Goal: Task Accomplishment & Management: Complete application form

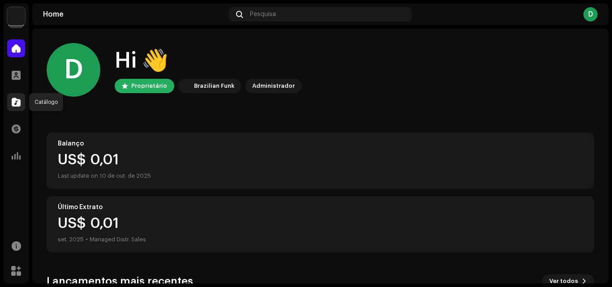
click at [15, 101] on span at bounding box center [16, 102] width 9 height 7
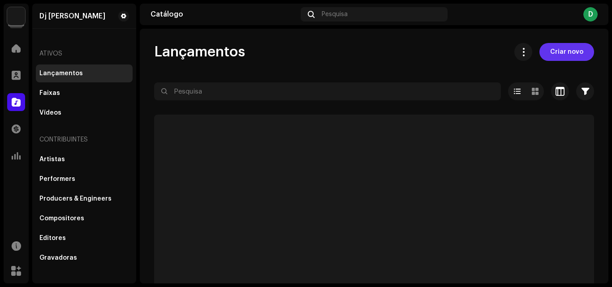
click at [565, 53] on span "Criar novo" at bounding box center [567, 52] width 33 height 18
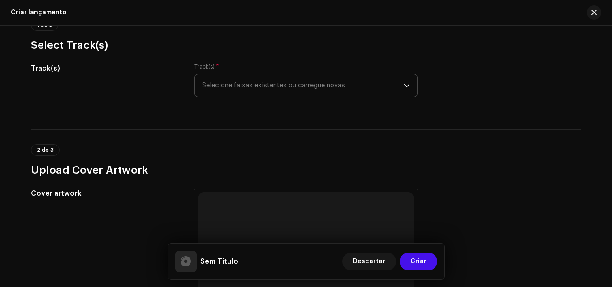
scroll to position [90, 0]
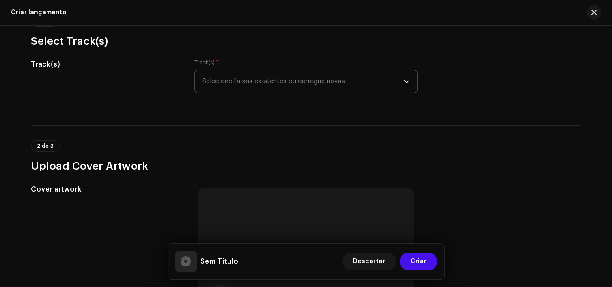
click at [304, 76] on span "Selecione faixas existentes ou carregue novas" at bounding box center [303, 81] width 202 height 22
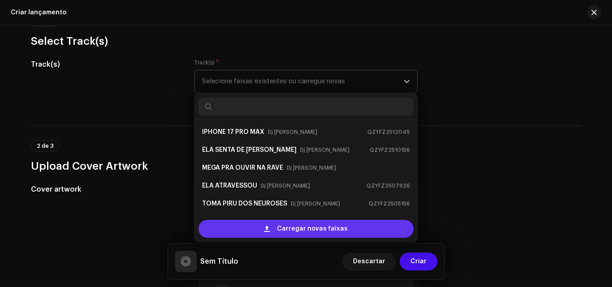
scroll to position [14, 0]
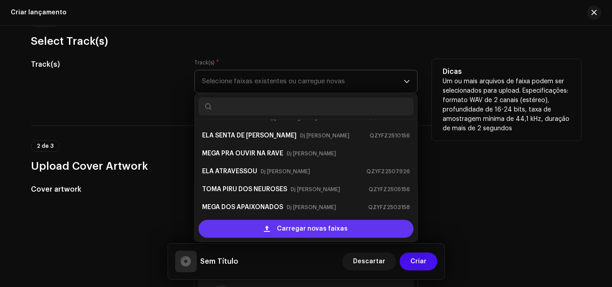
click at [291, 230] on span "Carregar novas faixas" at bounding box center [312, 229] width 71 height 18
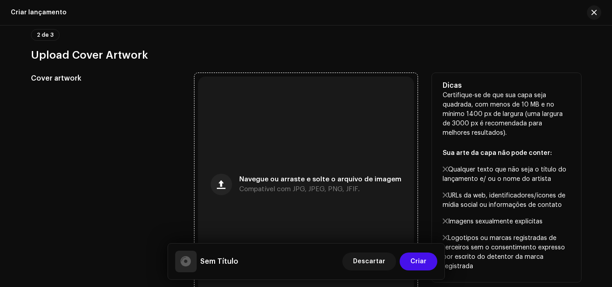
scroll to position [314, 0]
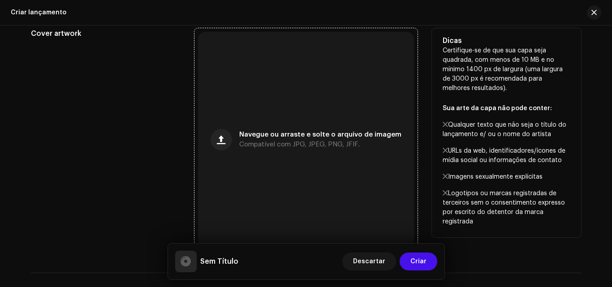
click at [287, 140] on div "Navegue ou arraste e solte o arquivo de imagem Compatível com JPG, JPEG, PNG, J…" at bounding box center [320, 140] width 162 height 16
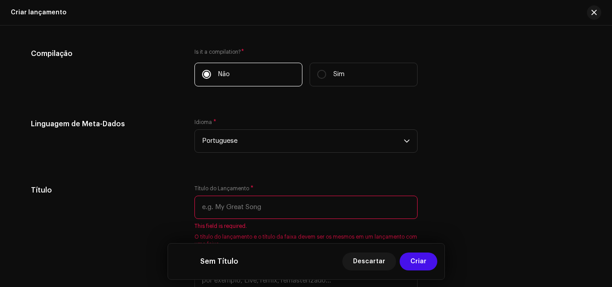
scroll to position [754, 0]
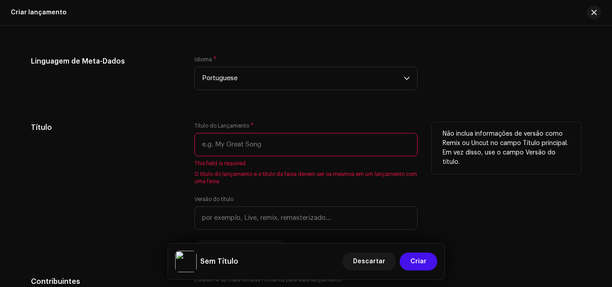
click at [315, 145] on input "text" at bounding box center [306, 144] width 223 height 23
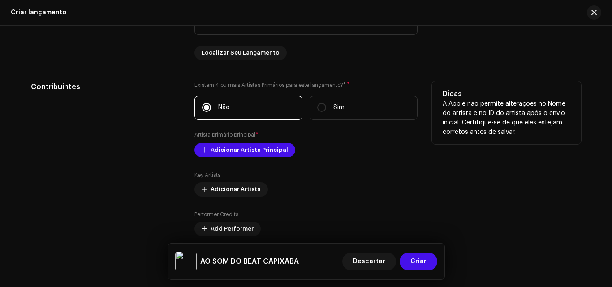
scroll to position [978, 0]
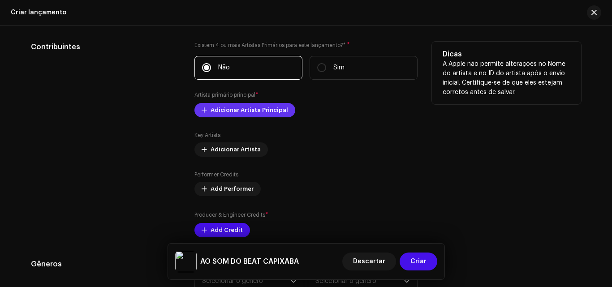
type input "AO SOM DO BEAT CAPIXABA"
click at [269, 110] on span "Adicionar Artista Principal" at bounding box center [250, 110] width 78 height 18
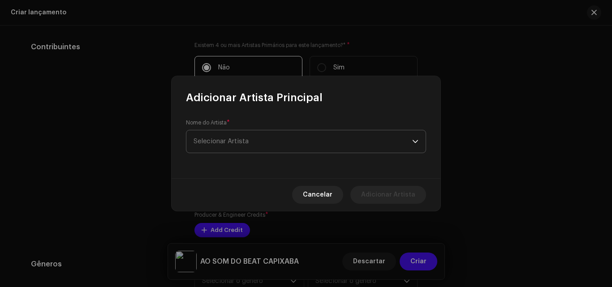
click at [269, 138] on span "Selecionar Artista" at bounding box center [303, 141] width 219 height 22
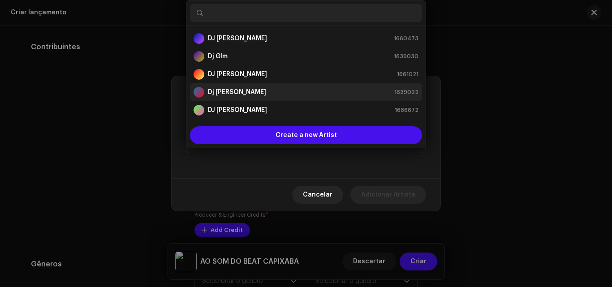
scroll to position [14, 0]
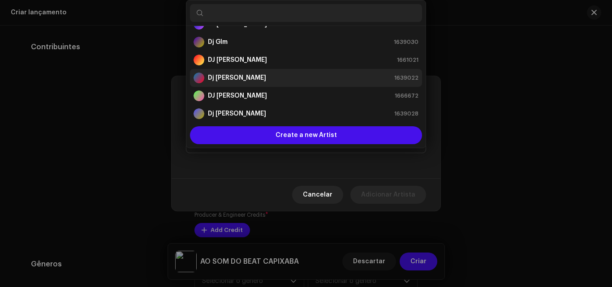
click at [282, 78] on div "[PERSON_NAME] 1639022" at bounding box center [306, 78] width 225 height 11
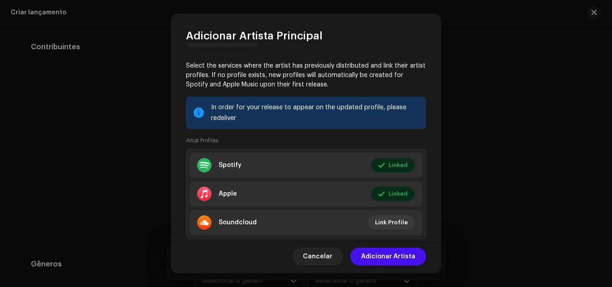
scroll to position [140, 0]
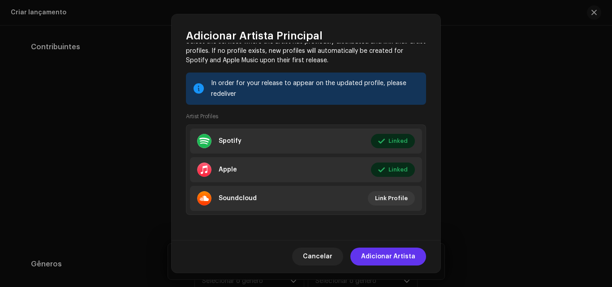
click at [398, 250] on span "Adicionar Artista" at bounding box center [388, 257] width 54 height 18
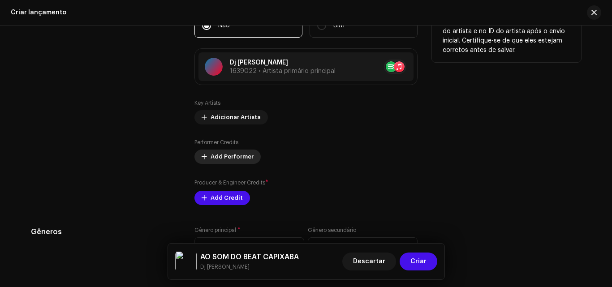
scroll to position [1068, 0]
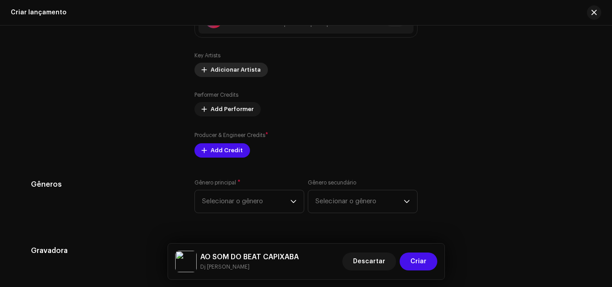
click at [235, 71] on span "Adicionar Artista" at bounding box center [236, 70] width 50 height 18
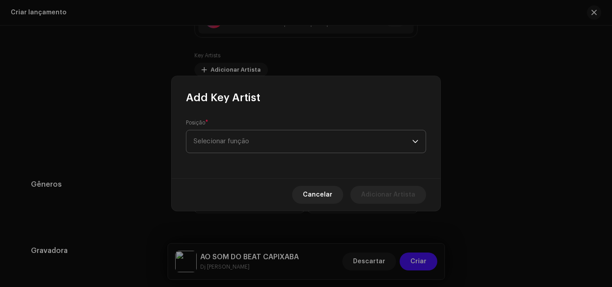
click at [237, 141] on span "Selecionar função" at bounding box center [303, 141] width 219 height 22
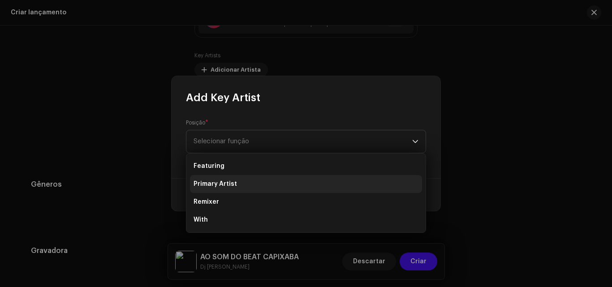
click at [234, 185] on span "Primary Artist" at bounding box center [215, 184] width 43 height 9
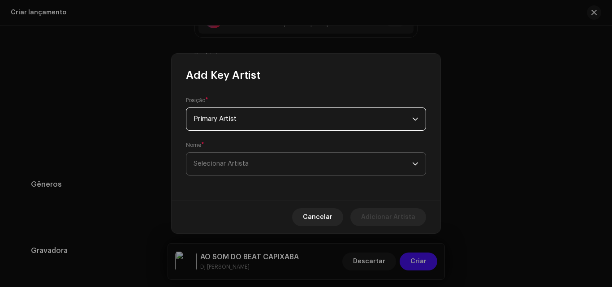
click at [241, 169] on span "Selecionar Artista" at bounding box center [303, 164] width 219 height 22
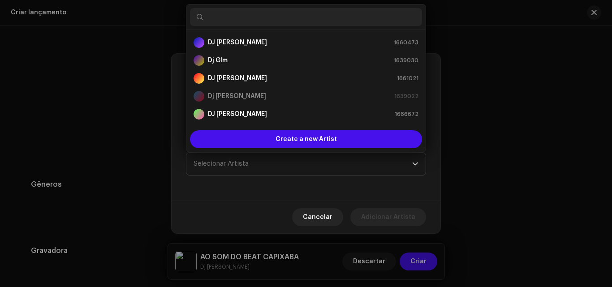
click at [263, 17] on input "text" at bounding box center [306, 17] width 232 height 18
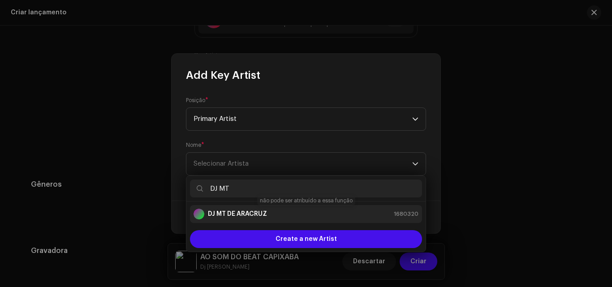
type input "DJ MT"
click at [288, 218] on div "DJ MT DE ARACRUZ 1680320" at bounding box center [306, 214] width 225 height 11
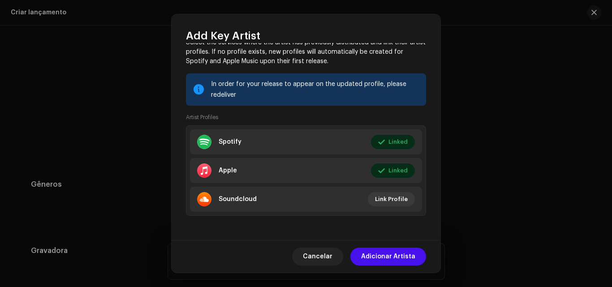
scroll to position [139, 0]
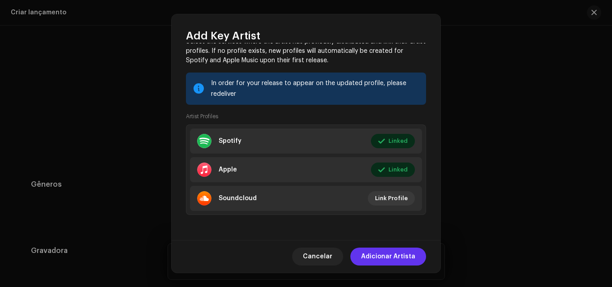
click at [395, 254] on span "Adicionar Artista" at bounding box center [388, 257] width 54 height 18
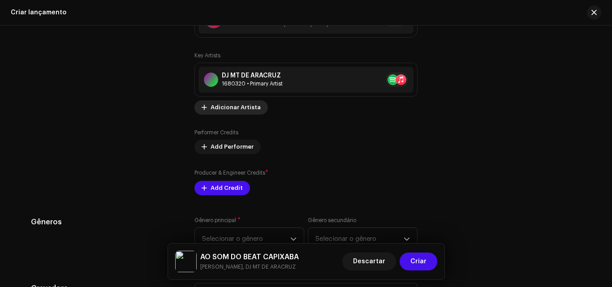
click at [240, 109] on span "Adicionar Artista" at bounding box center [236, 108] width 50 height 18
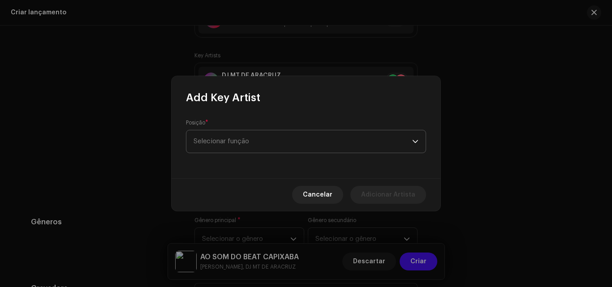
click at [243, 143] on span "Selecionar função" at bounding box center [303, 141] width 219 height 22
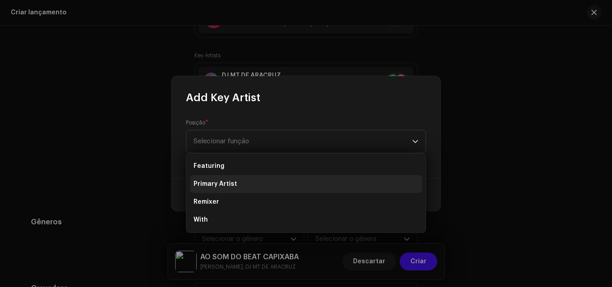
click at [250, 186] on li "Primary Artist" at bounding box center [306, 184] width 232 height 18
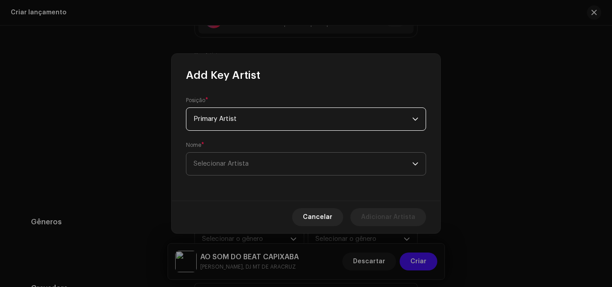
click at [248, 161] on span "Selecionar Artista" at bounding box center [221, 164] width 55 height 7
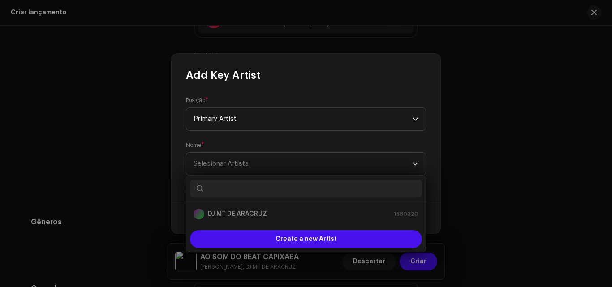
drag, startPoint x: 250, startPoint y: 188, endPoint x: 242, endPoint y: 189, distance: 8.1
click at [243, 189] on input "text" at bounding box center [306, 189] width 232 height 18
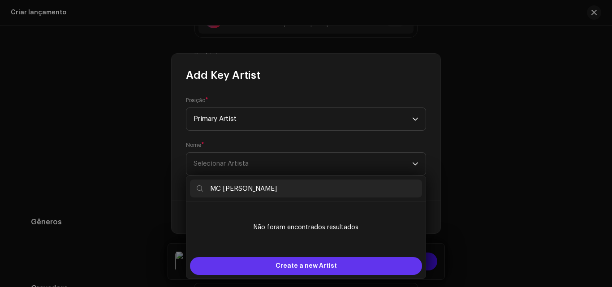
type input "MC [PERSON_NAME]"
click at [287, 265] on span "Create a new Artist" at bounding box center [306, 266] width 61 height 18
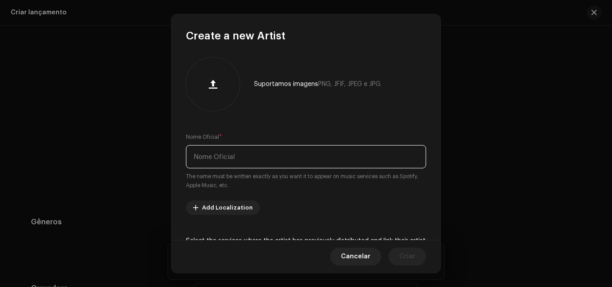
click at [264, 157] on input "text" at bounding box center [306, 156] width 240 height 23
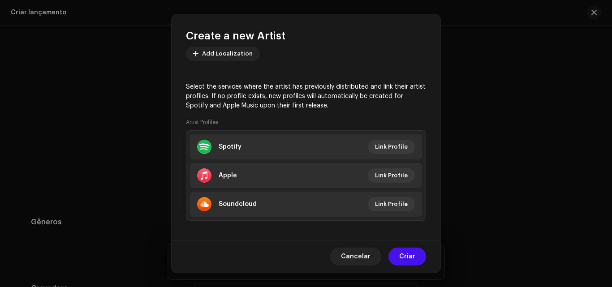
scroll to position [160, 0]
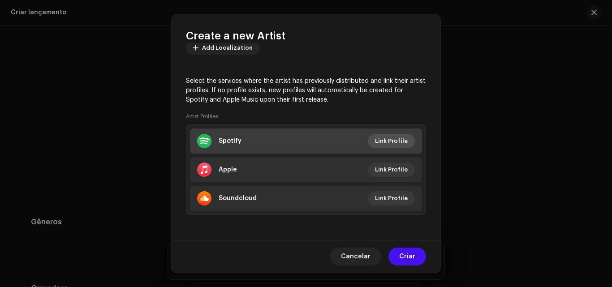
type input "MC [PERSON_NAME]"
click at [392, 140] on span "Link Profile" at bounding box center [391, 141] width 33 height 18
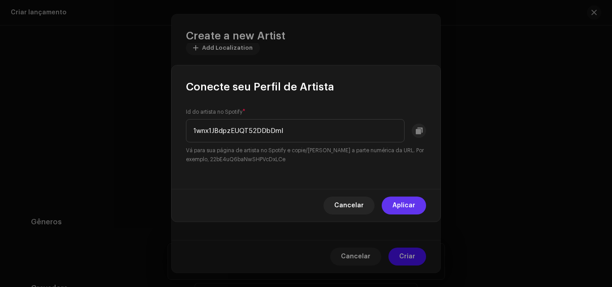
type input "1wnx1JBdpzEUQT52DDbDmI"
click at [395, 204] on span "Aplicar" at bounding box center [404, 206] width 23 height 18
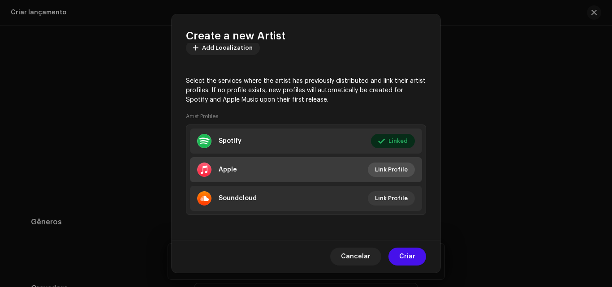
click at [382, 170] on span "Link Profile" at bounding box center [391, 170] width 33 height 18
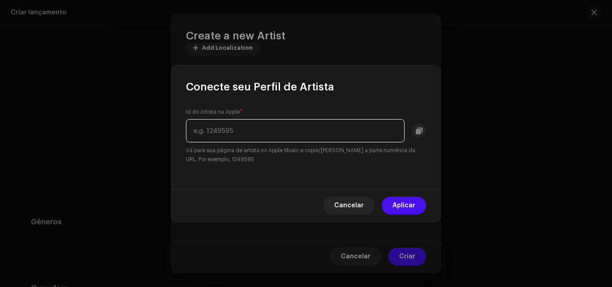
paste input "1563523190"
type input "1563523190"
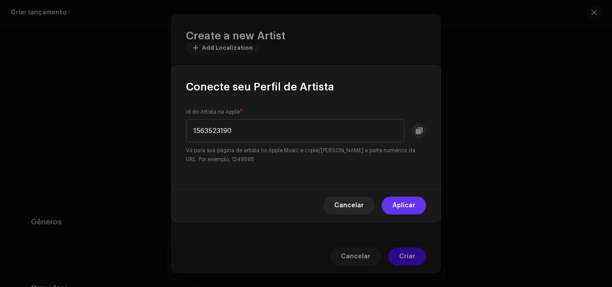
click at [406, 205] on span "Aplicar" at bounding box center [404, 206] width 23 height 18
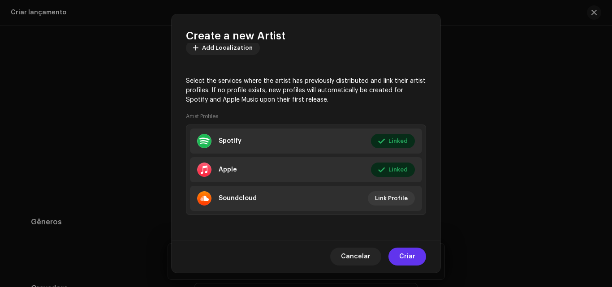
click at [415, 256] on span "Criar" at bounding box center [408, 257] width 16 height 18
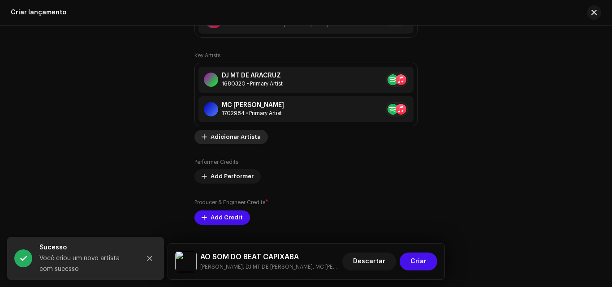
click at [223, 135] on span "Adicionar Artista" at bounding box center [236, 137] width 50 height 18
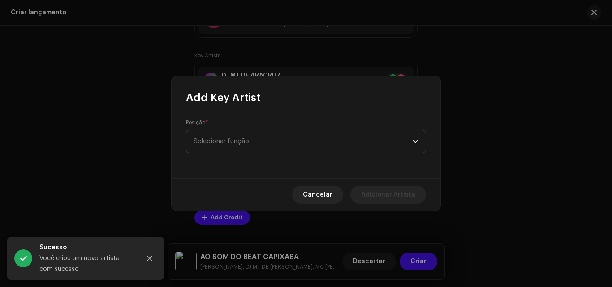
click at [238, 144] on span "Selecionar função" at bounding box center [303, 141] width 219 height 22
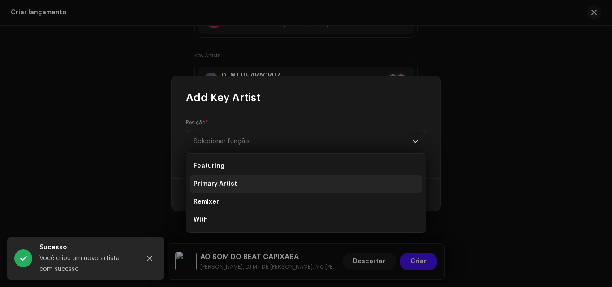
click at [238, 187] on li "Primary Artist" at bounding box center [306, 184] width 232 height 18
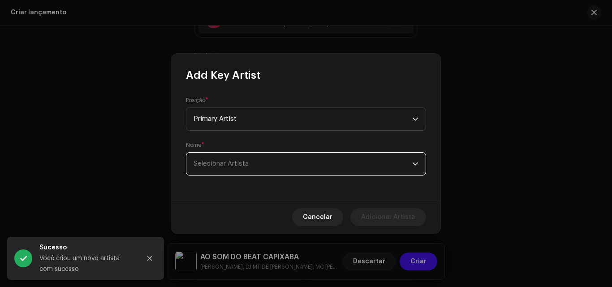
click at [245, 157] on span "Selecionar Artista" at bounding box center [303, 164] width 219 height 22
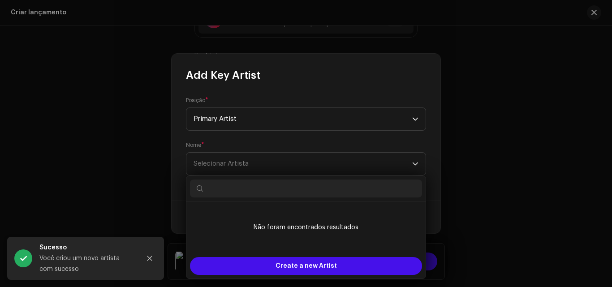
click at [244, 187] on input "text" at bounding box center [306, 189] width 232 height 18
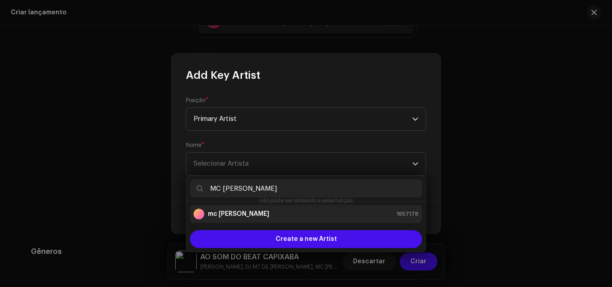
type input "MC [PERSON_NAME]"
click at [253, 210] on div "mc [PERSON_NAME] ph 1657178" at bounding box center [306, 214] width 225 height 11
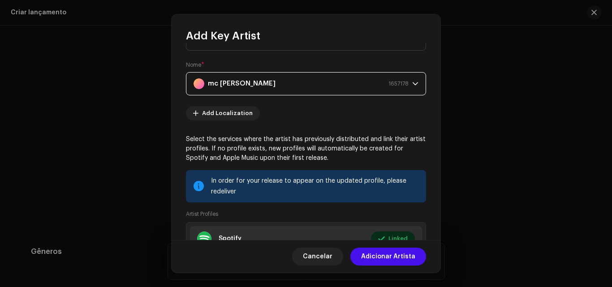
scroll to position [90, 0]
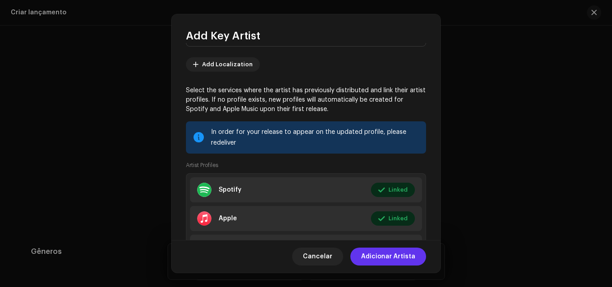
click at [392, 256] on span "Adicionar Artista" at bounding box center [388, 257] width 54 height 18
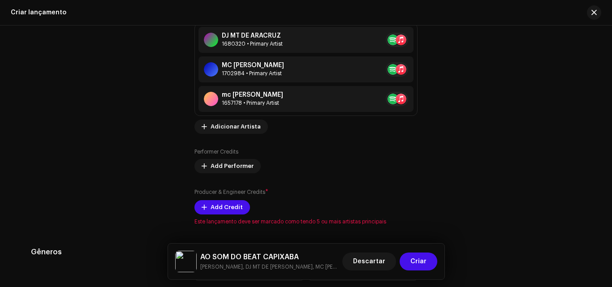
scroll to position [1157, 0]
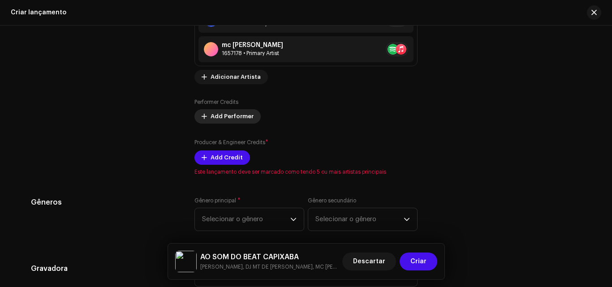
click at [240, 119] on span "Add Performer" at bounding box center [232, 117] width 43 height 18
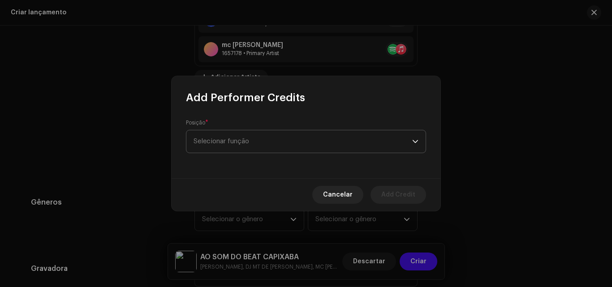
click at [236, 140] on span "Selecionar função" at bounding box center [303, 141] width 219 height 22
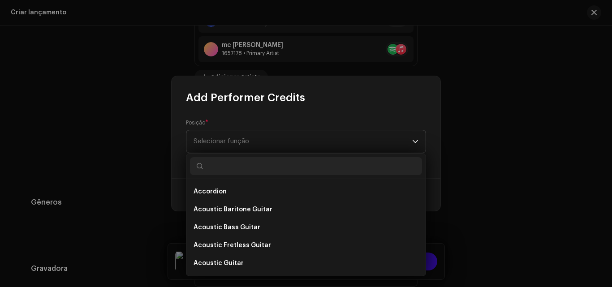
click at [237, 146] on span "Selecionar função" at bounding box center [303, 141] width 219 height 22
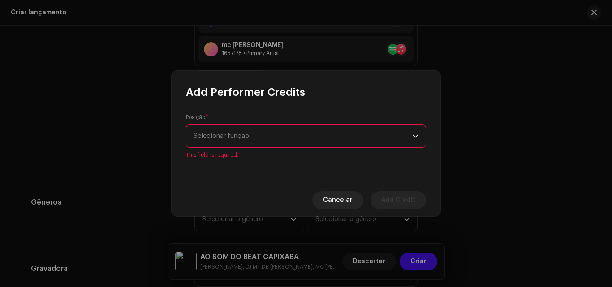
click at [238, 137] on span "Selecionar função" at bounding box center [303, 136] width 219 height 22
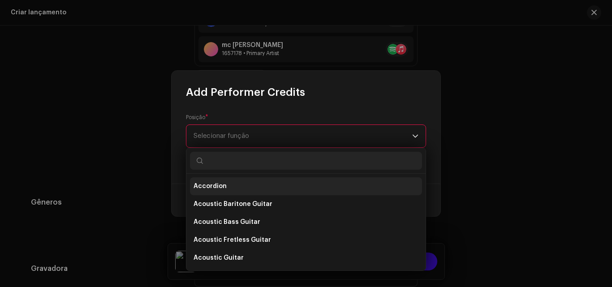
click at [233, 183] on li "Accordion" at bounding box center [306, 187] width 232 height 18
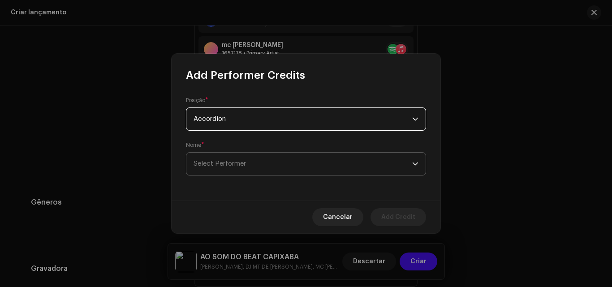
click at [359, 168] on span "Select Performer" at bounding box center [303, 164] width 219 height 22
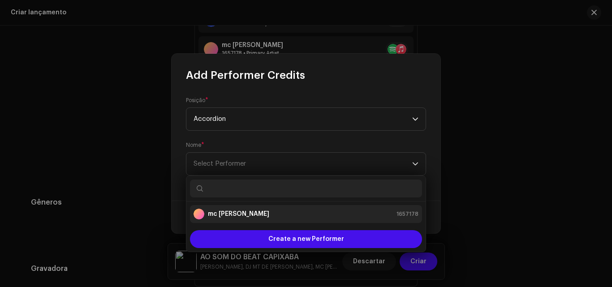
click at [259, 211] on div "mc [PERSON_NAME] ph 1657178" at bounding box center [306, 214] width 225 height 11
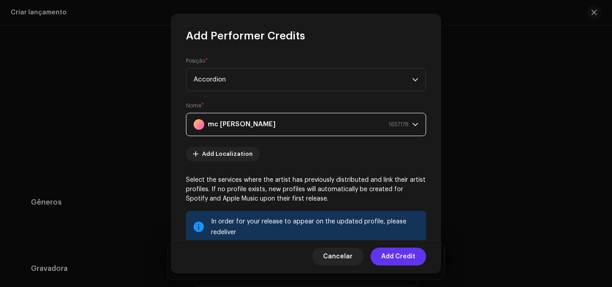
click at [401, 251] on span "Add Credit" at bounding box center [399, 257] width 34 height 18
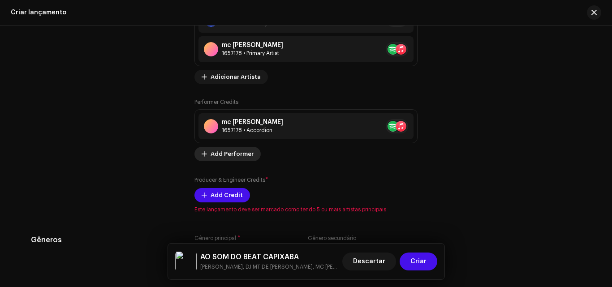
click at [225, 157] on span "Add Performer" at bounding box center [232, 154] width 43 height 18
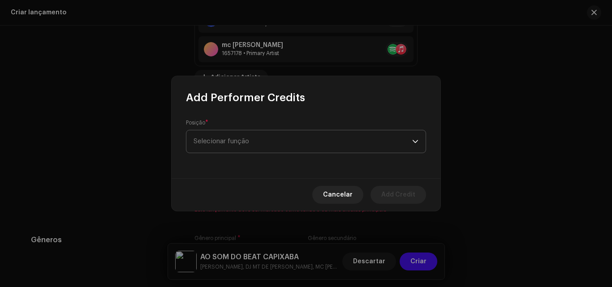
click at [224, 135] on span "Selecionar função" at bounding box center [303, 141] width 219 height 22
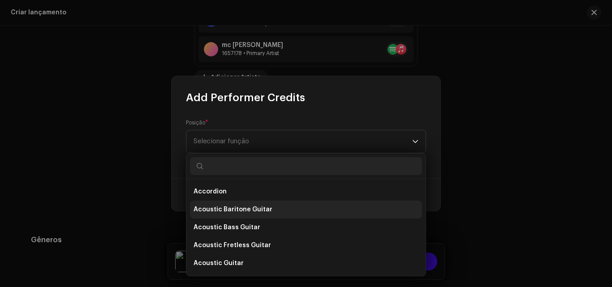
click at [234, 205] on li "Acoustic Baritone Guitar" at bounding box center [306, 210] width 232 height 18
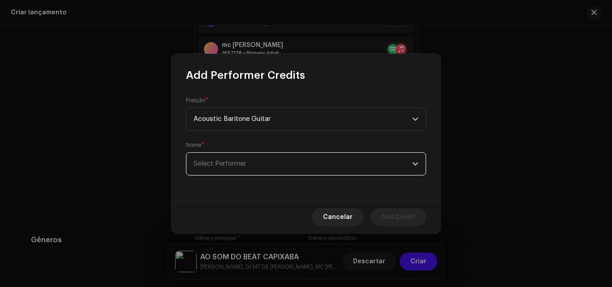
click at [236, 162] on span "Select Performer" at bounding box center [220, 164] width 52 height 7
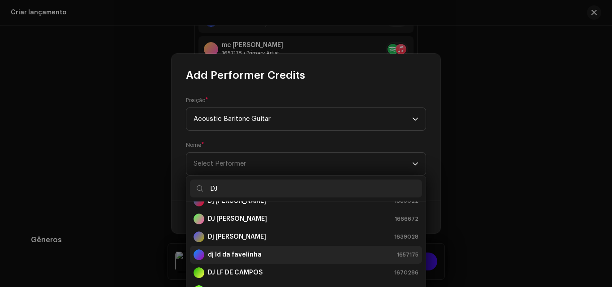
scroll to position [45, 0]
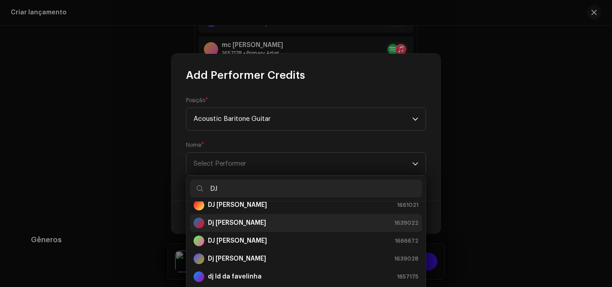
type input "DJ"
click at [238, 230] on li "[PERSON_NAME] 1639022" at bounding box center [306, 223] width 232 height 18
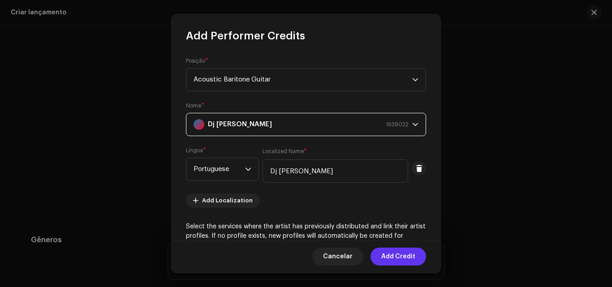
click at [398, 258] on span "Add Credit" at bounding box center [399, 257] width 34 height 18
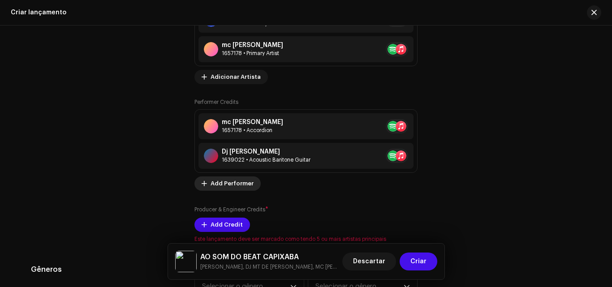
click at [237, 185] on span "Add Performer" at bounding box center [232, 184] width 43 height 18
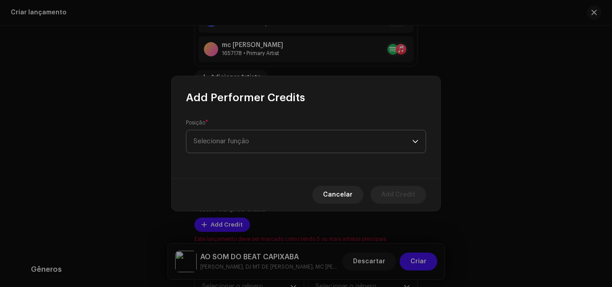
click at [243, 144] on span "Selecionar função" at bounding box center [303, 141] width 219 height 22
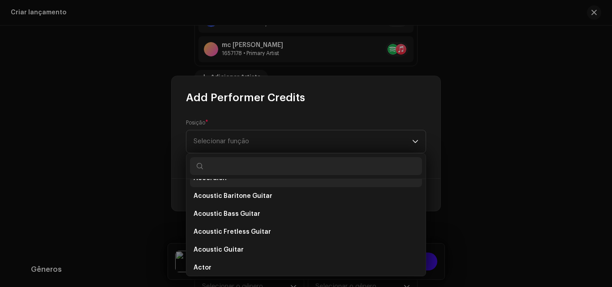
scroll to position [0, 0]
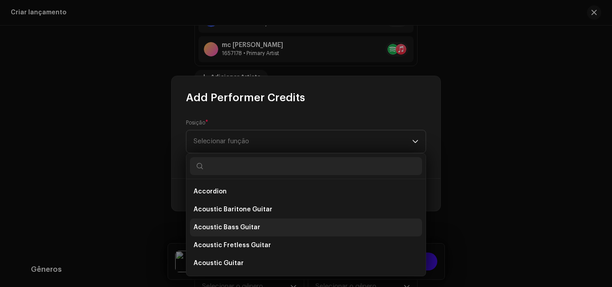
click at [251, 226] on span "Acoustic Bass Guitar" at bounding box center [227, 227] width 67 height 9
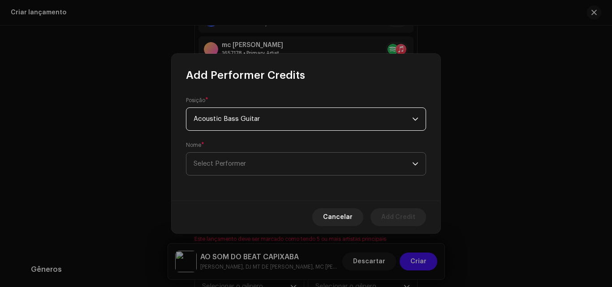
click at [239, 166] on span "Select Performer" at bounding box center [220, 164] width 52 height 7
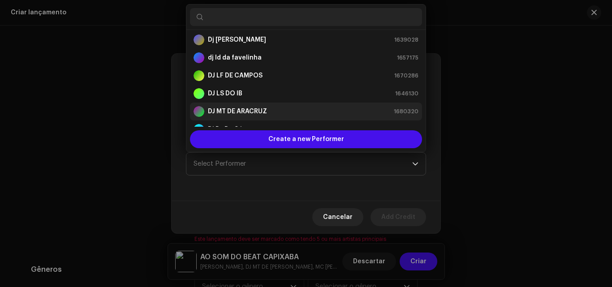
scroll to position [137, 0]
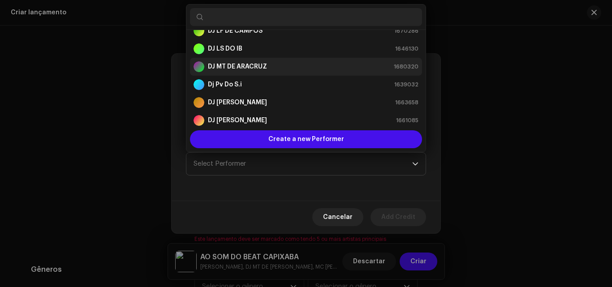
click at [269, 69] on div "DJ MT DE ARACRUZ 1680320" at bounding box center [306, 66] width 225 height 11
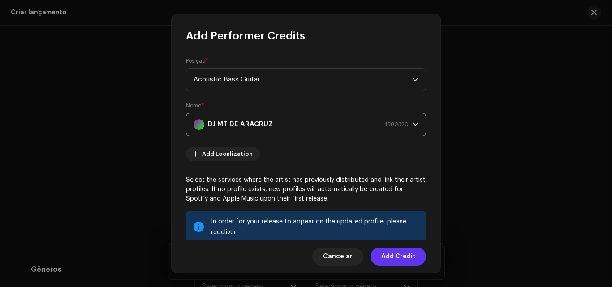
click at [402, 261] on span "Add Credit" at bounding box center [399, 257] width 34 height 18
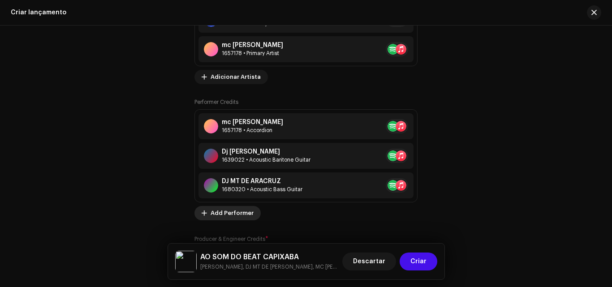
click at [231, 214] on span "Add Performer" at bounding box center [232, 213] width 43 height 18
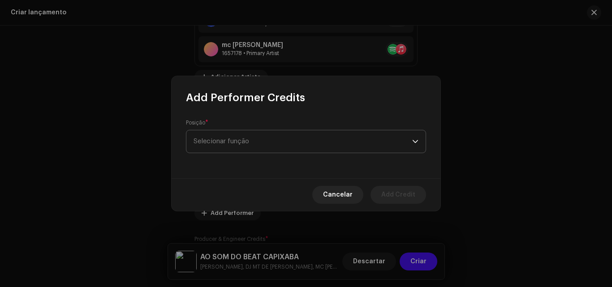
click at [248, 132] on span "Selecionar função" at bounding box center [303, 141] width 219 height 22
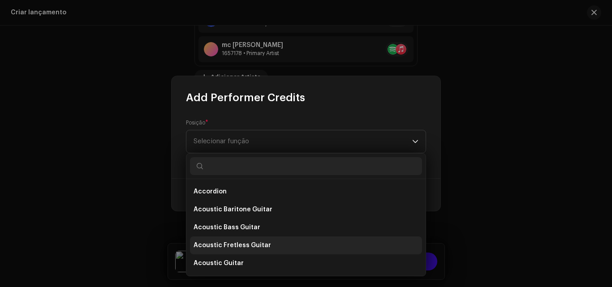
click at [248, 241] on li "Acoustic Fretless Guitar" at bounding box center [306, 246] width 232 height 18
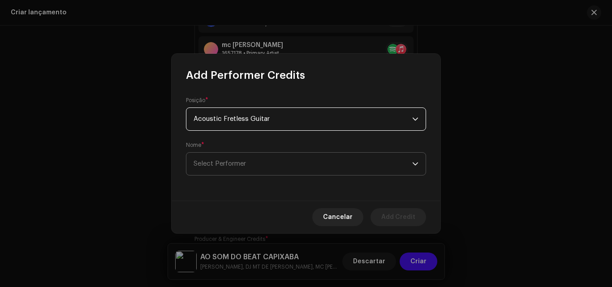
click at [259, 167] on span "Select Performer" at bounding box center [303, 164] width 219 height 22
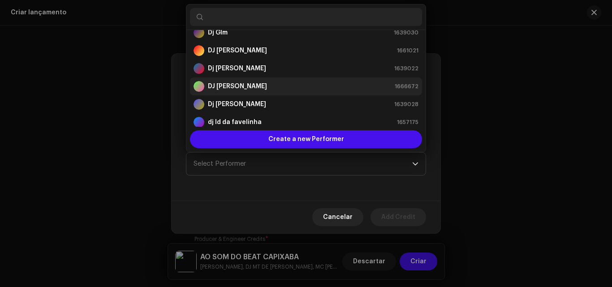
scroll to position [0, 0]
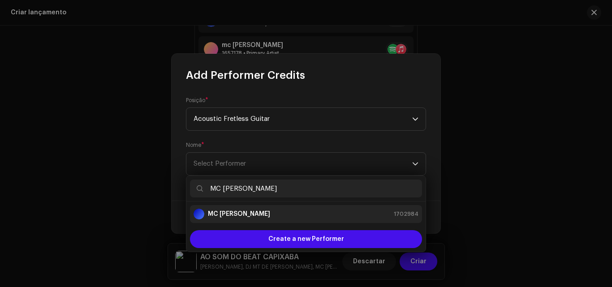
type input "MC [PERSON_NAME]"
click at [265, 218] on div "MC [PERSON_NAME] 1702984" at bounding box center [306, 214] width 225 height 11
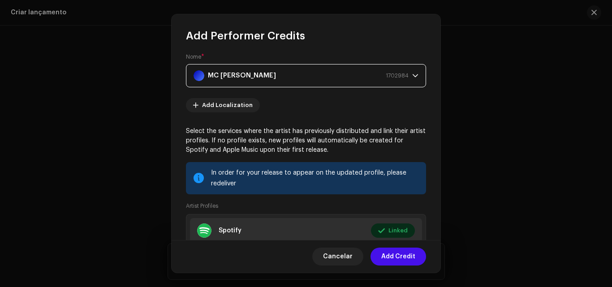
scroll to position [135, 0]
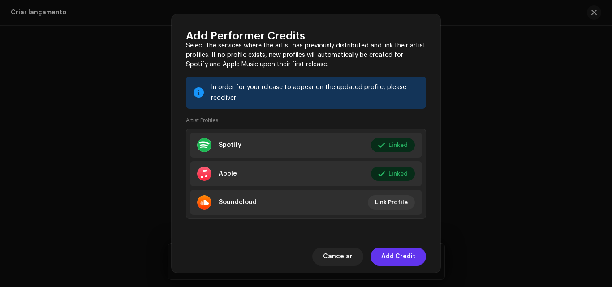
click at [396, 260] on span "Add Credit" at bounding box center [399, 257] width 34 height 18
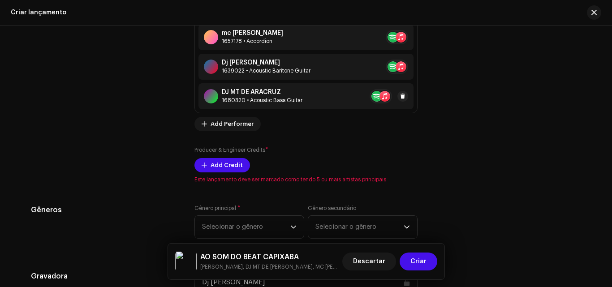
scroll to position [1247, 0]
click at [218, 164] on span "Add Credit" at bounding box center [227, 165] width 32 height 18
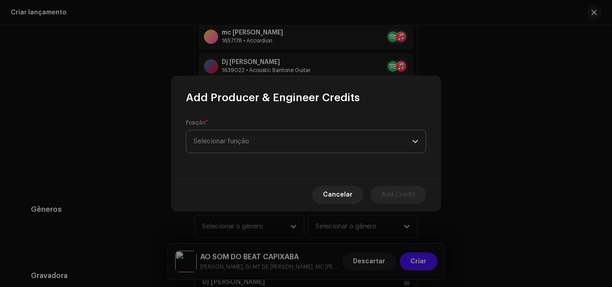
click at [229, 152] on span "Selecionar função" at bounding box center [303, 141] width 219 height 22
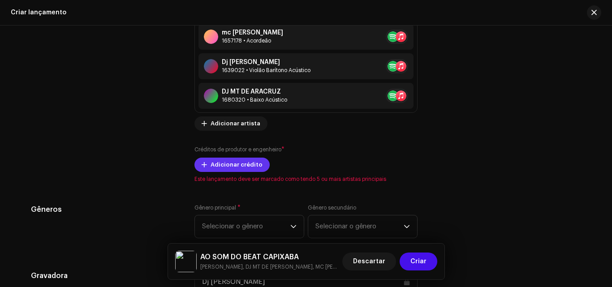
click at [226, 166] on font "Adicionar crédito" at bounding box center [237, 165] width 52 height 6
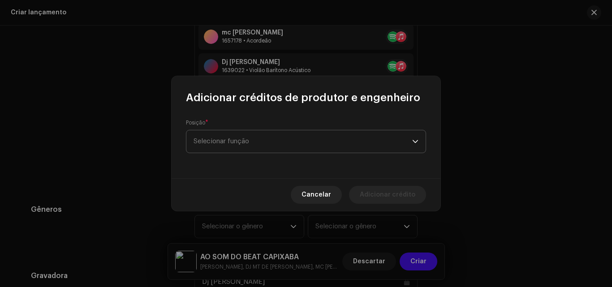
click at [241, 144] on span "Selecionar função" at bounding box center [303, 141] width 219 height 22
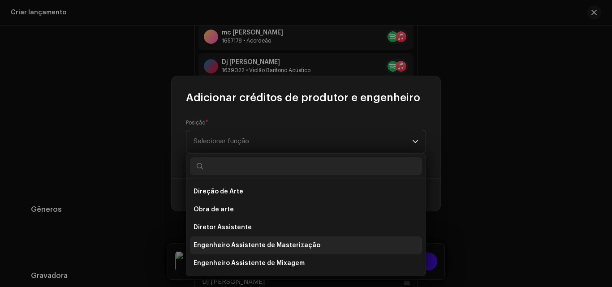
drag, startPoint x: 255, startPoint y: 244, endPoint x: 260, endPoint y: 226, distance: 18.9
click at [256, 244] on font "Engenheiro Assistente de Masterização" at bounding box center [257, 246] width 127 height 6
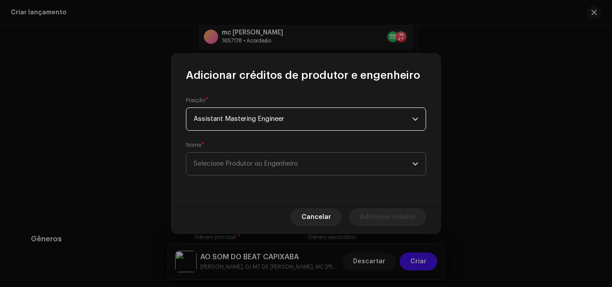
click at [266, 169] on span "Selecione Produtor ou Engenheiro" at bounding box center [303, 164] width 219 height 22
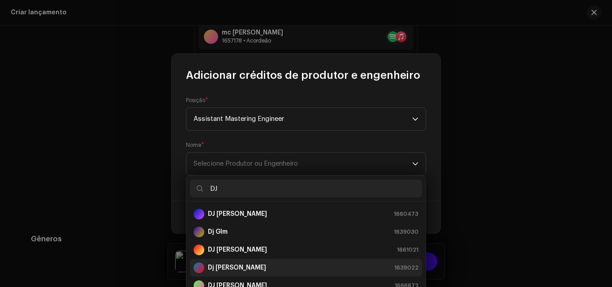
type input "DJ"
click at [276, 270] on div "[PERSON_NAME] 1639022" at bounding box center [306, 268] width 225 height 11
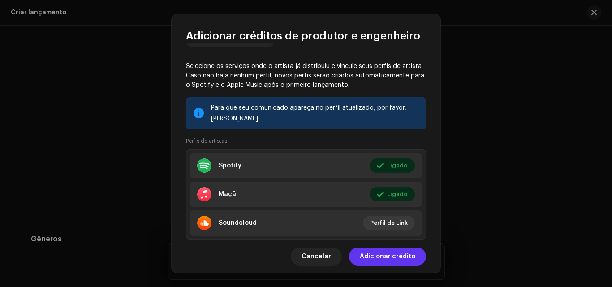
scroll to position [185, 0]
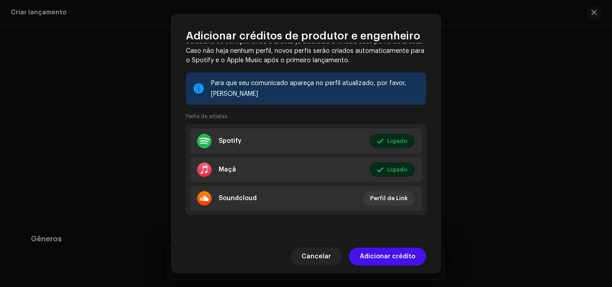
click at [403, 264] on span "Adicionar crédito" at bounding box center [388, 257] width 56 height 18
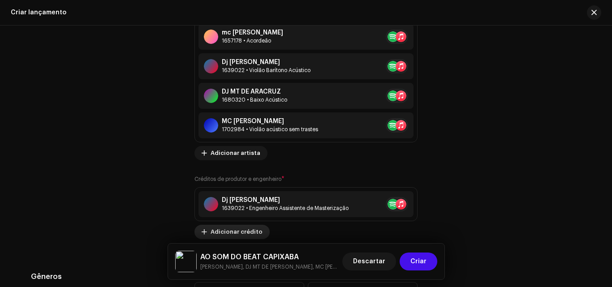
click at [244, 229] on font "Adicionar crédito" at bounding box center [237, 232] width 52 height 6
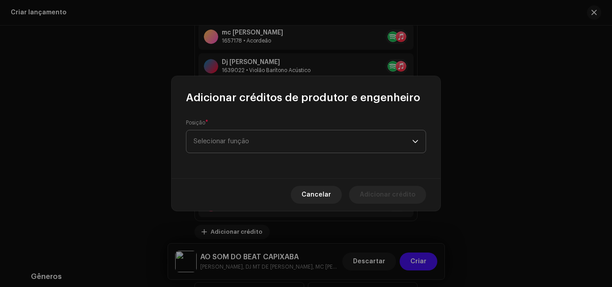
click at [237, 145] on span "Selecionar função" at bounding box center [303, 141] width 219 height 22
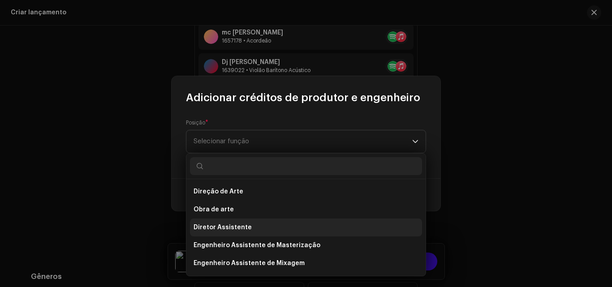
click at [244, 233] on li "Diretor Assistente" at bounding box center [306, 228] width 232 height 18
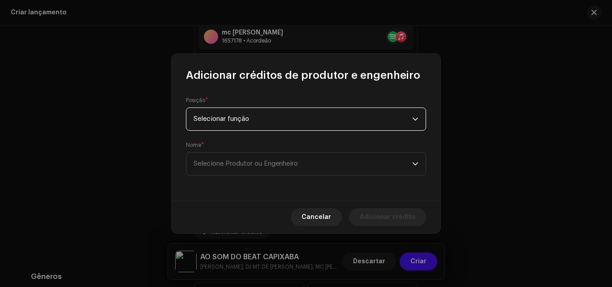
drag, startPoint x: 265, startPoint y: 128, endPoint x: 274, endPoint y: 115, distance: 15.8
click at [265, 127] on span "Selecionar função" at bounding box center [303, 119] width 219 height 22
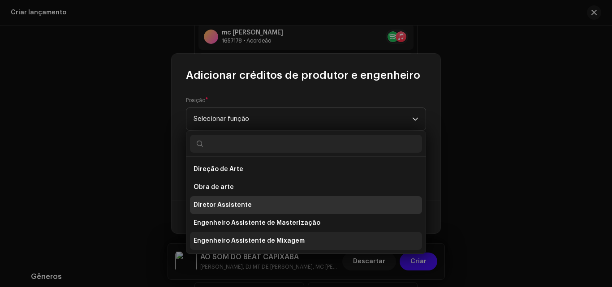
click at [275, 237] on span "Engenheiro Assistente de Mixagem" at bounding box center [249, 241] width 111 height 9
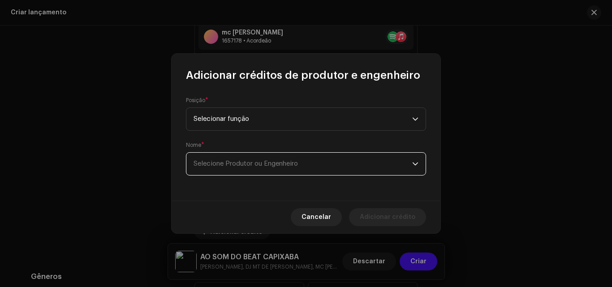
click at [248, 166] on font "Selecione Produtor ou Engenheiro" at bounding box center [246, 164] width 104 height 7
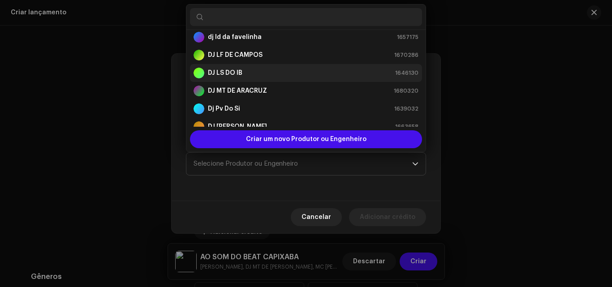
scroll to position [135, 0]
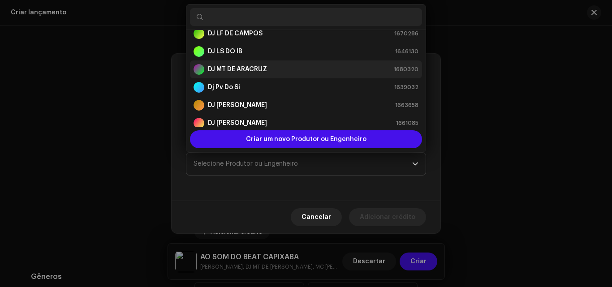
click at [273, 72] on div "DJ MT DE ARACRUZ 1680320" at bounding box center [306, 69] width 225 height 11
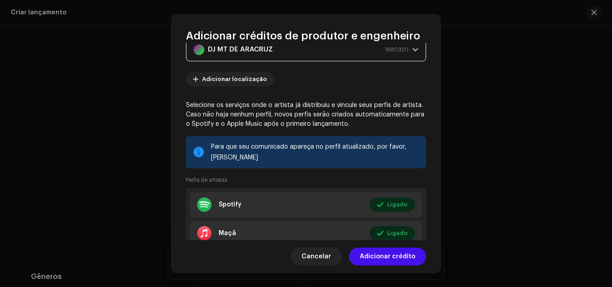
scroll to position [90, 0]
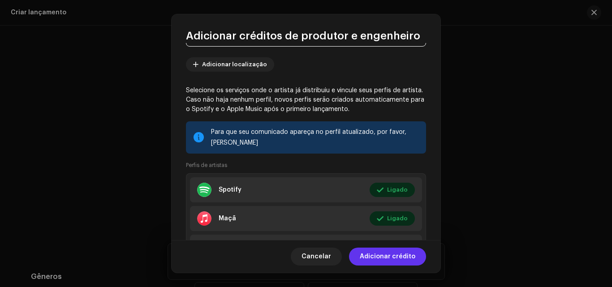
click at [387, 254] on font "Adicionar crédito" at bounding box center [388, 257] width 56 height 6
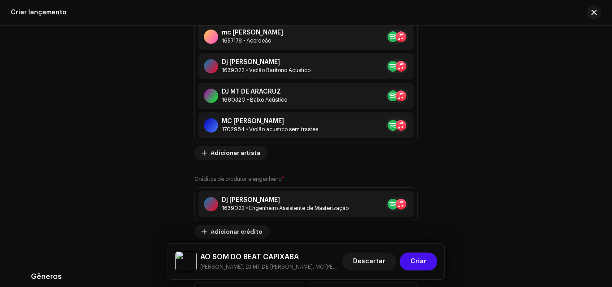
scroll to position [1337, 0]
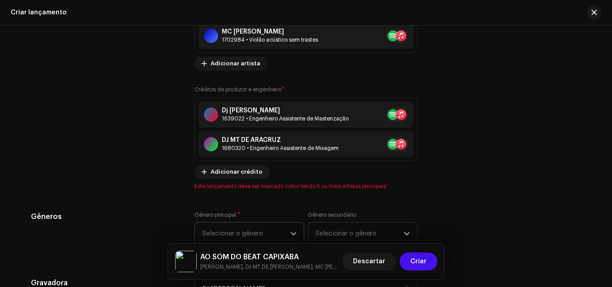
click at [264, 226] on span "Selecionar o gênero" at bounding box center [246, 234] width 88 height 22
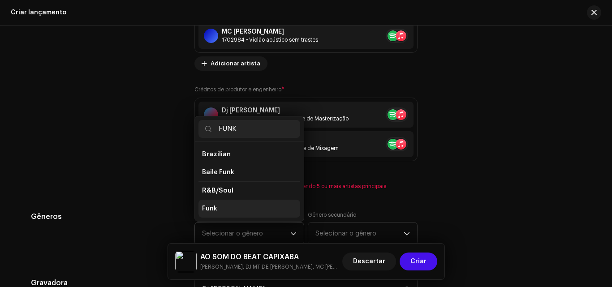
type input "FUNK"
click at [250, 208] on li "Funk" at bounding box center [250, 209] width 102 height 18
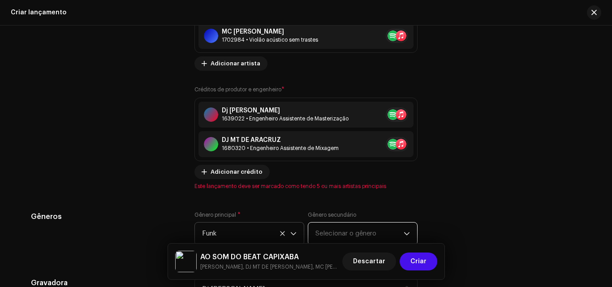
click at [339, 229] on span "Selecionar o gênero" at bounding box center [360, 234] width 88 height 22
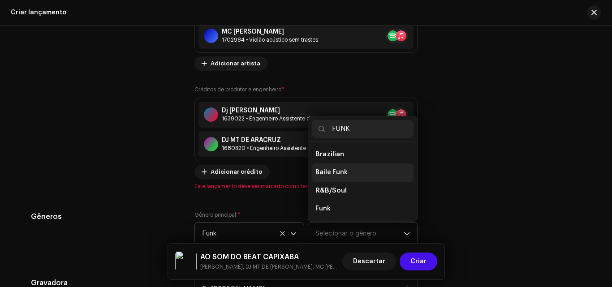
type input "FUNK"
click at [366, 173] on li "Baile Funk" at bounding box center [363, 173] width 102 height 18
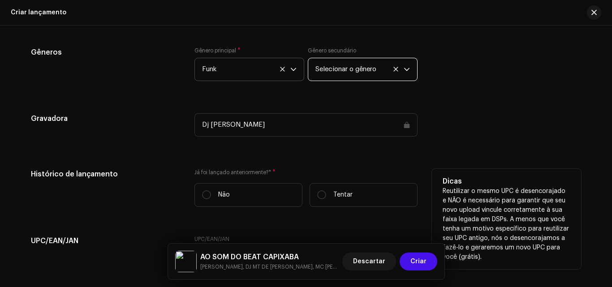
scroll to position [1516, 0]
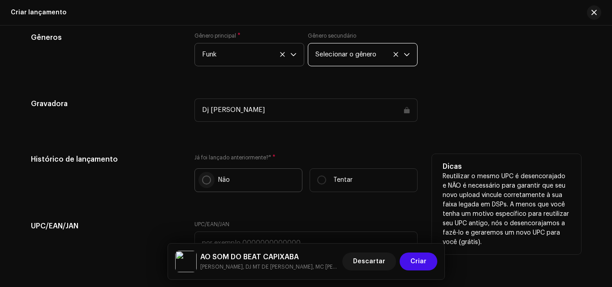
click at [205, 183] on input "Não" at bounding box center [206, 180] width 9 height 9
radio input "true"
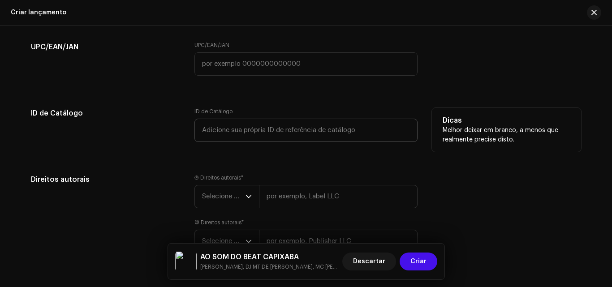
scroll to position [1740, 0]
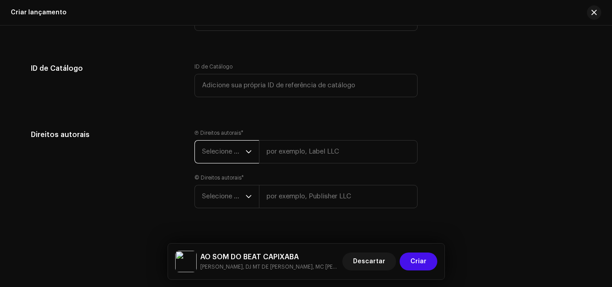
click at [228, 148] on span "Selecione o ano" at bounding box center [223, 152] width 43 height 22
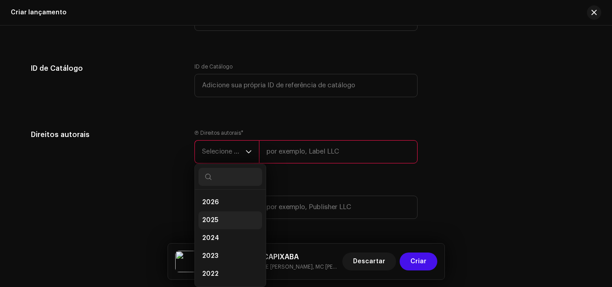
click at [224, 215] on li "2025" at bounding box center [231, 221] width 64 height 18
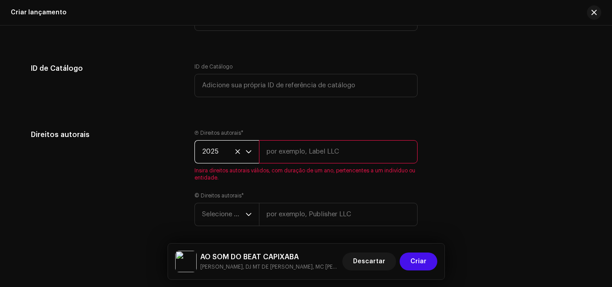
click at [310, 148] on input "text" at bounding box center [338, 151] width 159 height 23
type input "Dj [PERSON_NAME]"
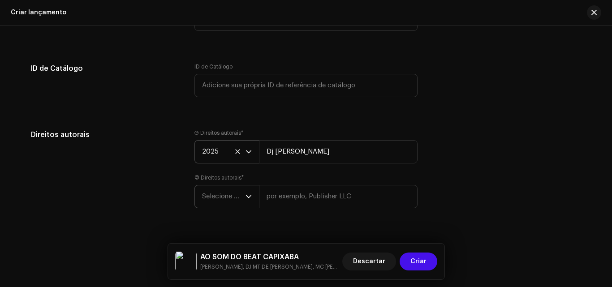
click at [217, 203] on span "Selecione o ano" at bounding box center [223, 197] width 43 height 22
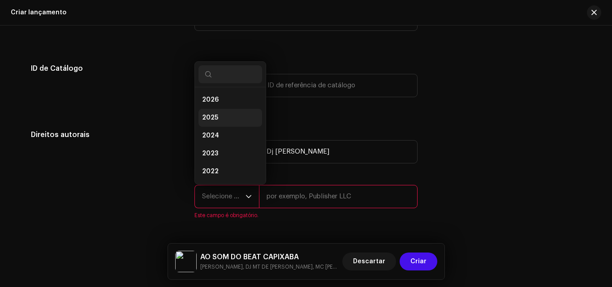
click at [223, 119] on li "2025" at bounding box center [231, 118] width 64 height 18
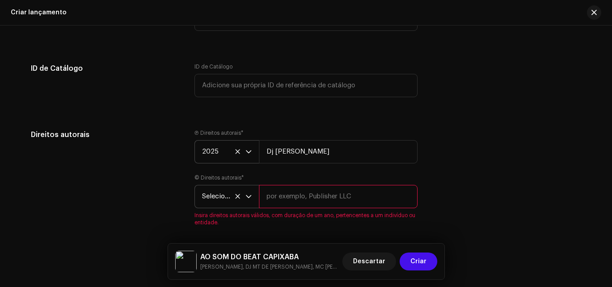
click at [297, 192] on input "text" at bounding box center [338, 196] width 159 height 23
type input "Dj [PERSON_NAME]"
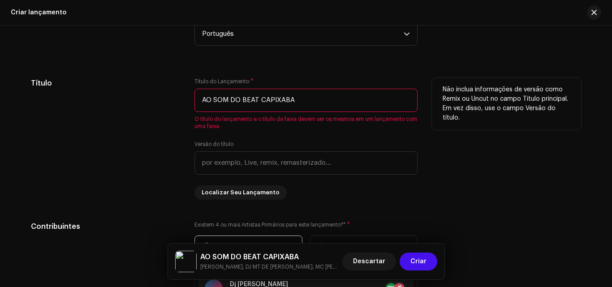
scroll to position [799, 0]
drag, startPoint x: 313, startPoint y: 105, endPoint x: 215, endPoint y: 102, distance: 98.3
click at [186, 105] on div "Título Título do Lançamento * AO SOM DO BEAT CAPIXABA O título do lançamento e …" at bounding box center [306, 139] width 551 height 122
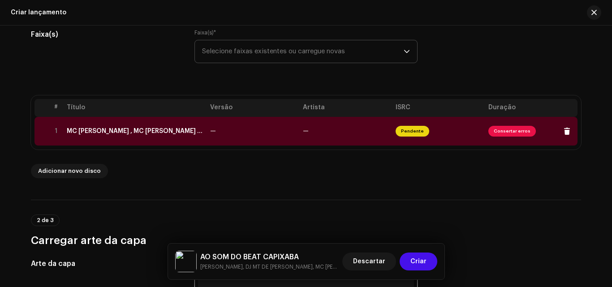
scroll to position [81, 0]
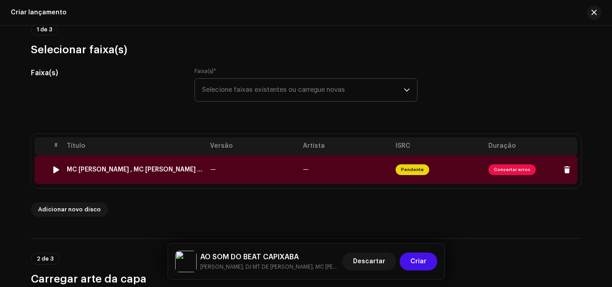
click at [402, 172] on font "Pendente" at bounding box center [412, 170] width 23 height 4
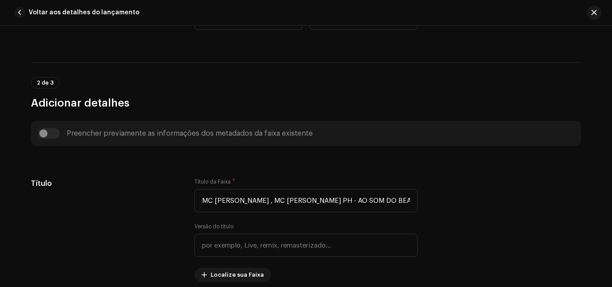
scroll to position [179, 0]
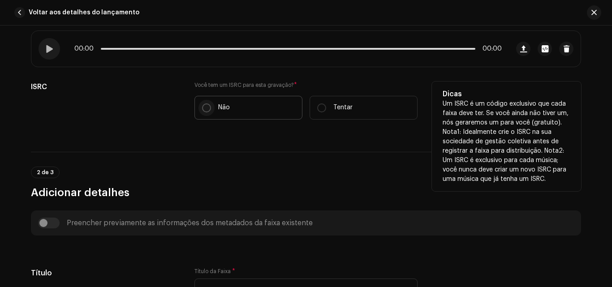
click at [202, 112] on p-radiobutton at bounding box center [206, 108] width 9 height 9
click at [202, 112] on input "Não" at bounding box center [206, 108] width 9 height 9
radio input "true"
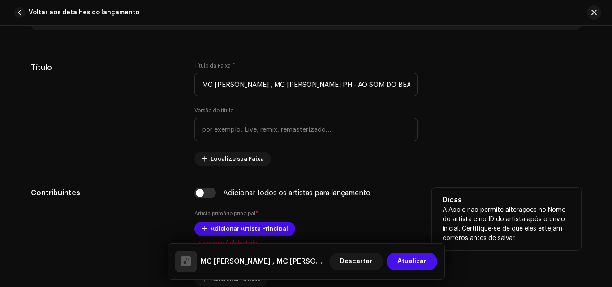
scroll to position [448, 0]
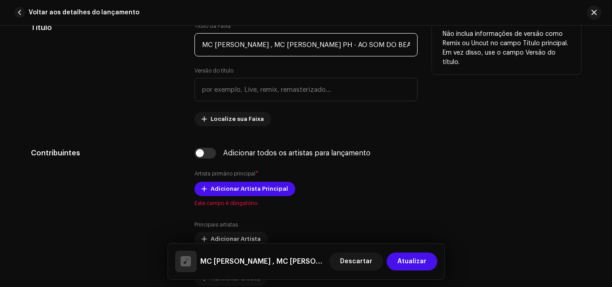
click at [407, 45] on input "MC [PERSON_NAME] , MC [PERSON_NAME] PH - AO SOM DO BEAT CAPIXABA ( DJ [PERSON_N…" at bounding box center [306, 44] width 223 height 23
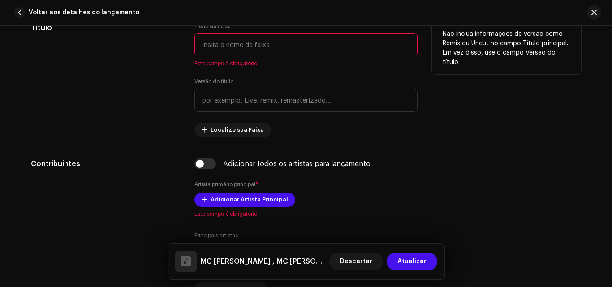
paste input "AO SOM DO BEAT CAPIXABA"
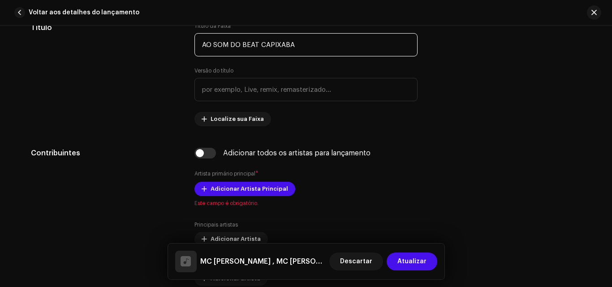
scroll to position [538, 0]
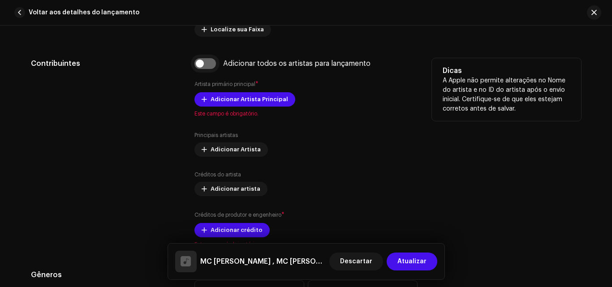
type input "AO SOM DO BEAT CAPIXABA"
click at [201, 63] on input "checkbox" at bounding box center [206, 63] width 22 height 11
checkbox input "true"
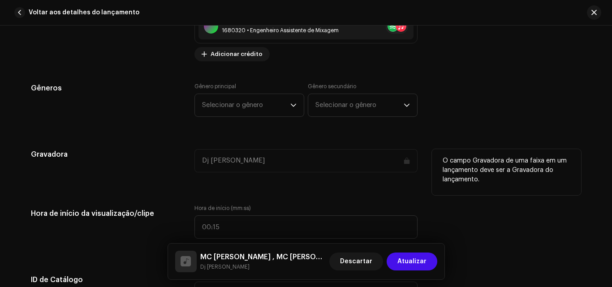
scroll to position [1076, 0]
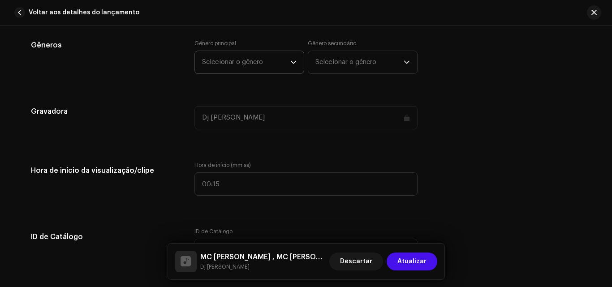
click at [249, 68] on span "Selecionar o gênero" at bounding box center [246, 62] width 88 height 22
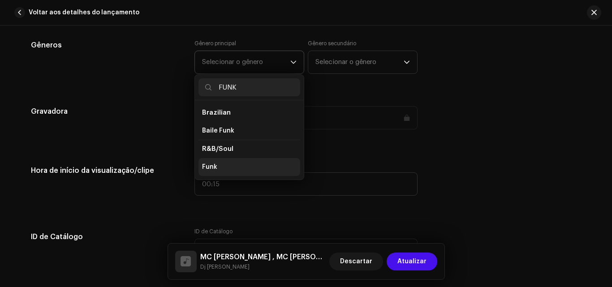
type input "FUNK"
click at [217, 170] on li "Funk" at bounding box center [250, 167] width 102 height 18
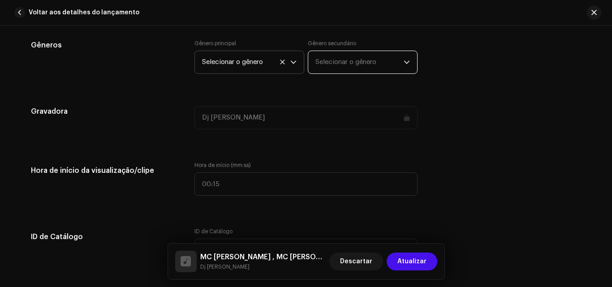
click at [341, 69] on span "Selecionar o gênero" at bounding box center [360, 62] width 88 height 22
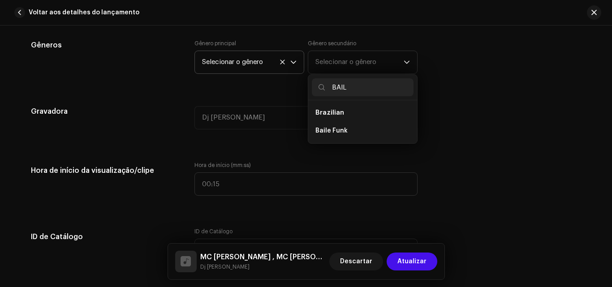
type input "BAIL"
click at [363, 128] on li "Baile Funk" at bounding box center [363, 131] width 102 height 18
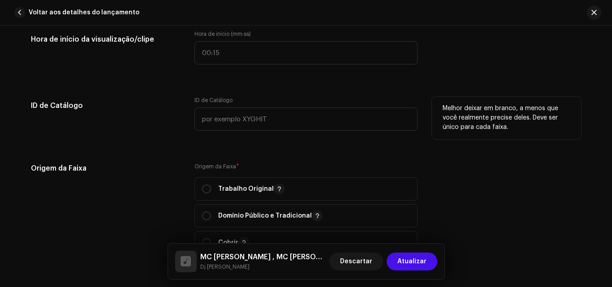
scroll to position [1211, 0]
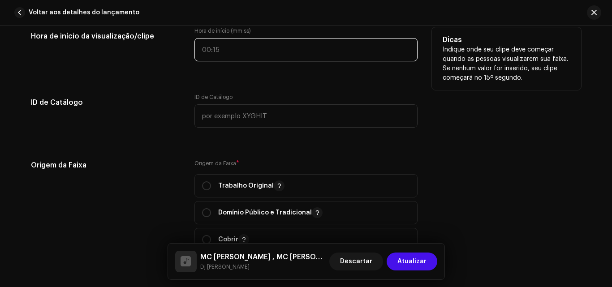
click at [268, 57] on input "text" at bounding box center [306, 49] width 223 height 23
type input "00:00"
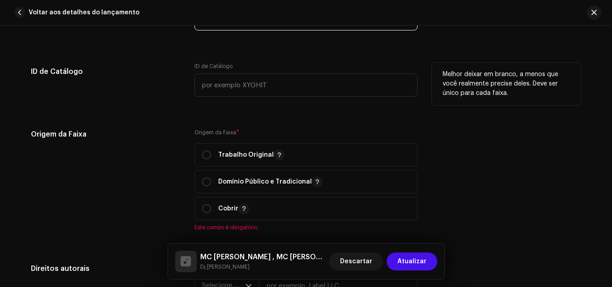
scroll to position [1300, 0]
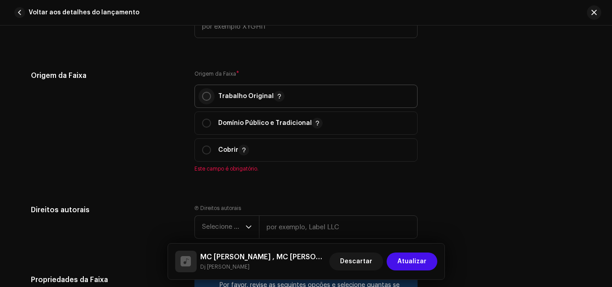
click at [200, 94] on p-togglebutton "Trabalho Original" at bounding box center [306, 96] width 223 height 23
radio input "true"
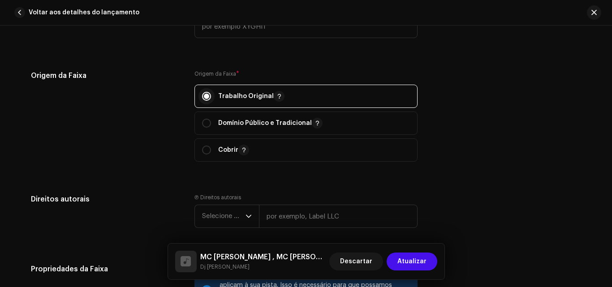
click at [202, 96] on input "radio" at bounding box center [206, 96] width 9 height 9
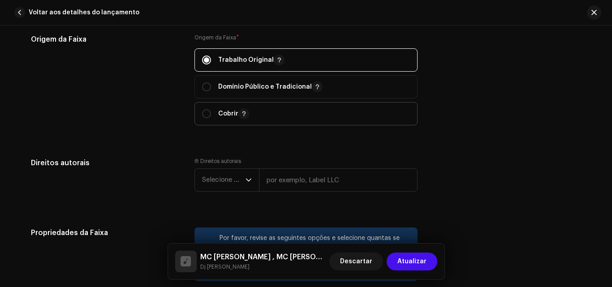
scroll to position [1390, 0]
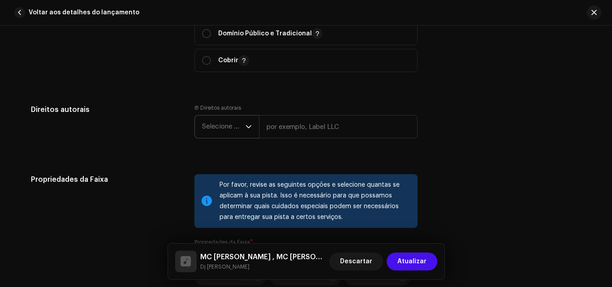
click at [228, 121] on span "Selecione o ano" at bounding box center [223, 127] width 43 height 22
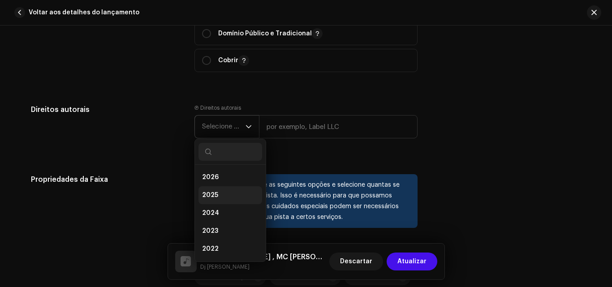
click at [230, 198] on li "2025" at bounding box center [231, 196] width 64 height 18
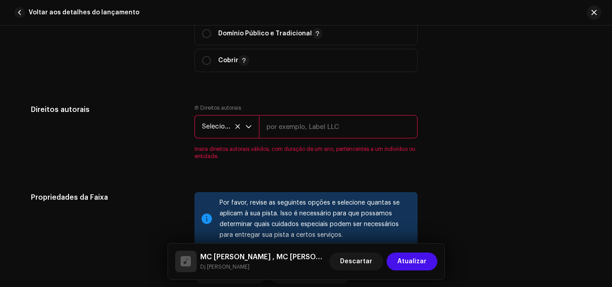
click at [302, 130] on input "text" at bounding box center [338, 126] width 159 height 23
type input "Dj [PERSON_NAME]"
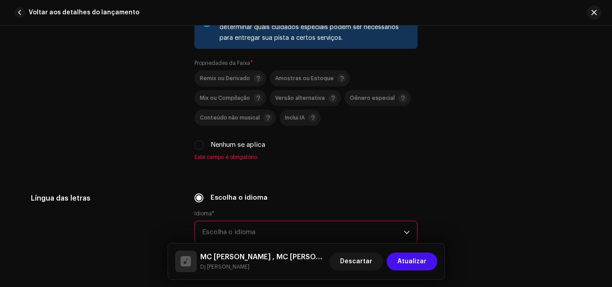
click at [199, 146] on input "Nenhum se aplica" at bounding box center [199, 145] width 9 height 9
checkbox input "true"
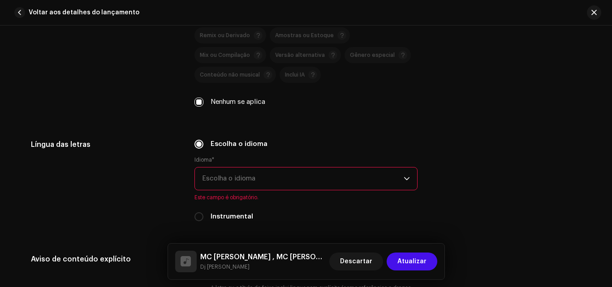
scroll to position [1614, 0]
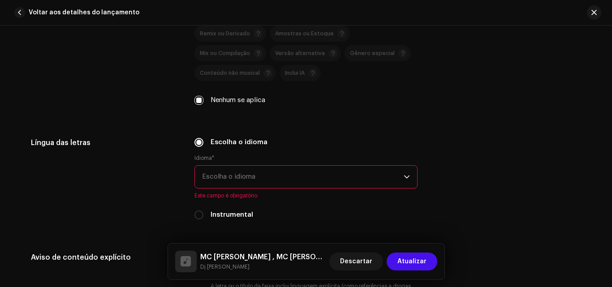
click at [239, 173] on span "Escolha o idioma" at bounding box center [303, 177] width 202 height 22
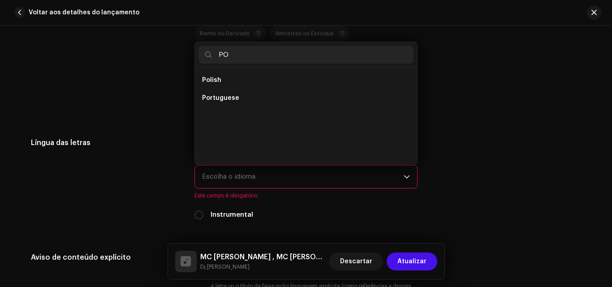
scroll to position [0, 0]
type input "PO"
click at [261, 96] on li "Portuguese" at bounding box center [306, 98] width 215 height 18
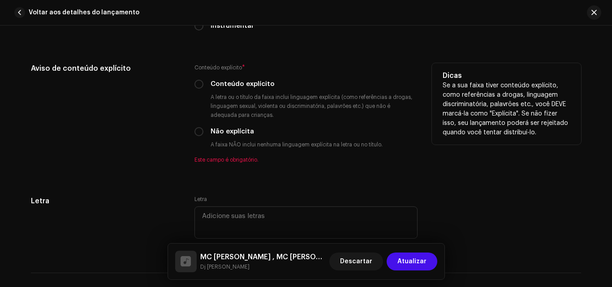
scroll to position [1794, 0]
click at [203, 83] on div "Conteúdo explícito" at bounding box center [306, 83] width 223 height 10
click at [199, 84] on input "Conteúdo explícito" at bounding box center [199, 83] width 9 height 9
radio input "true"
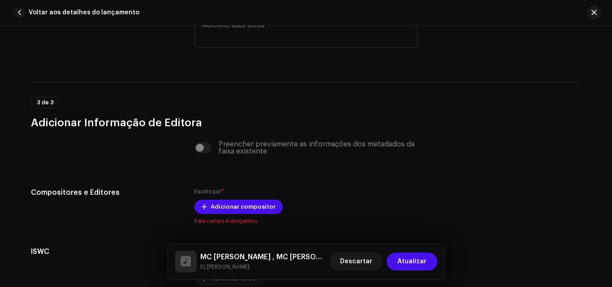
scroll to position [2058, 0]
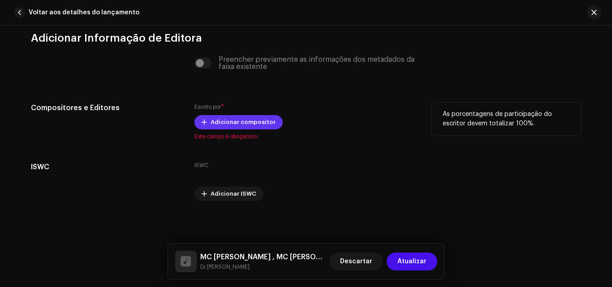
click at [246, 126] on span "Adicionar compositor" at bounding box center [243, 122] width 65 height 18
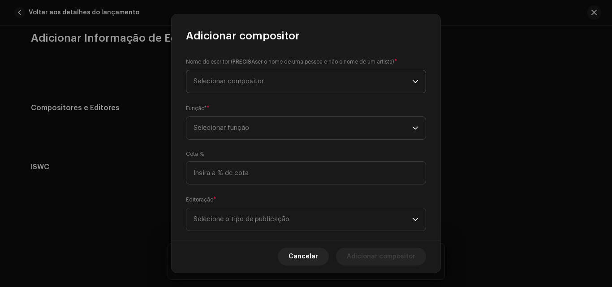
click at [290, 78] on span "Selecionar compositor" at bounding box center [303, 81] width 219 height 22
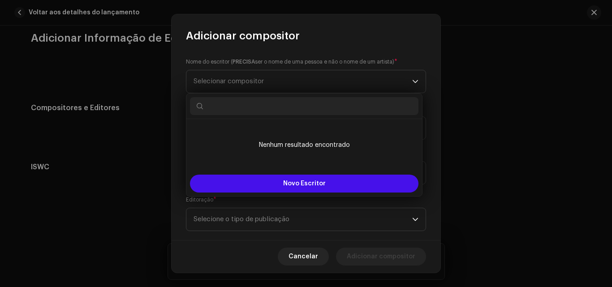
click at [287, 99] on input "text" at bounding box center [304, 106] width 229 height 18
click at [286, 102] on input "text" at bounding box center [304, 106] width 229 height 18
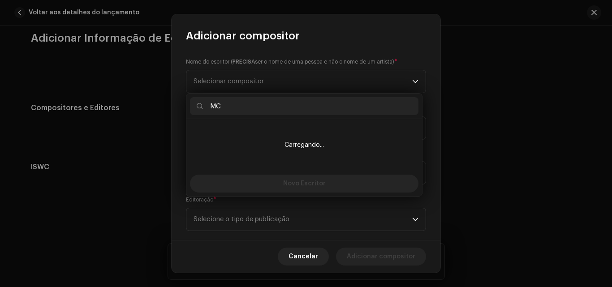
type input "M"
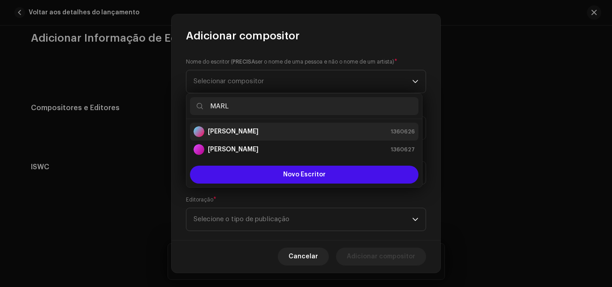
type input "MARL"
click at [283, 128] on div "[PERSON_NAME] ph 1360626" at bounding box center [305, 131] width 222 height 11
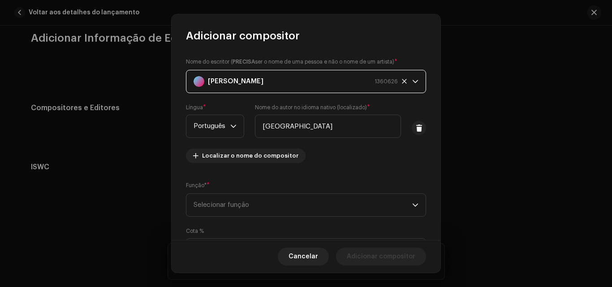
scroll to position [90, 0]
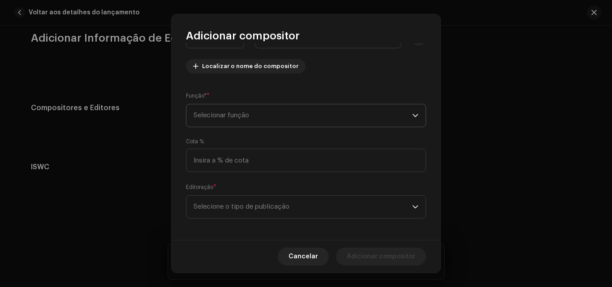
click at [263, 119] on span "Selecionar função" at bounding box center [303, 115] width 219 height 22
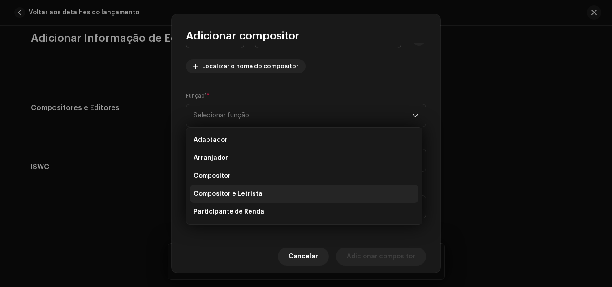
click at [260, 191] on li "Compositor e Letrista" at bounding box center [304, 194] width 229 height 18
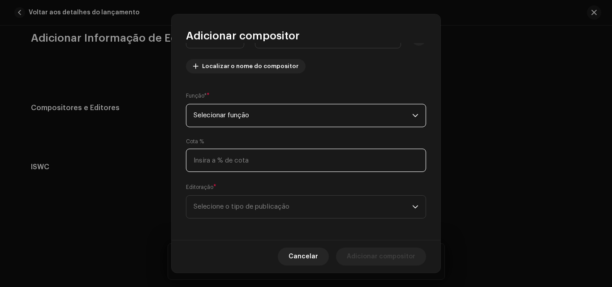
click at [249, 162] on input at bounding box center [306, 160] width 240 height 23
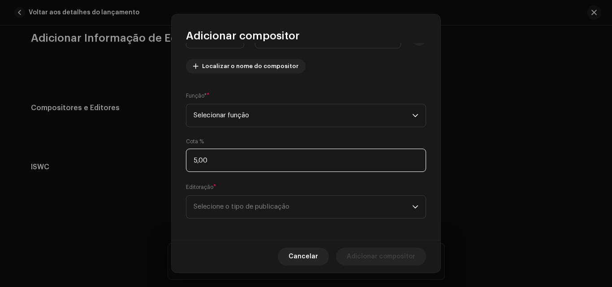
type input "50,00"
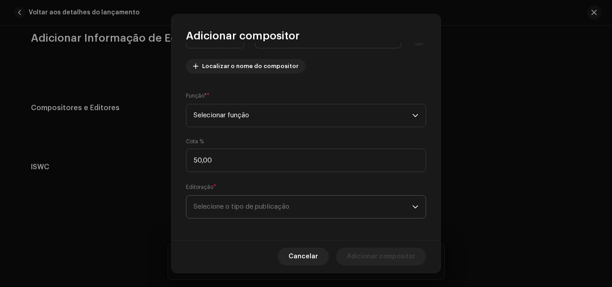
click at [287, 207] on span "Selecione o tipo de publicação" at bounding box center [303, 207] width 219 height 22
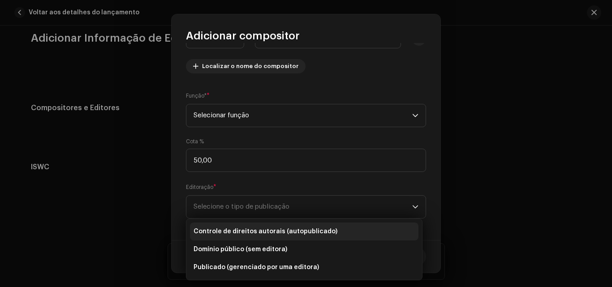
click at [270, 234] on font "Controle de direitos autorais (autopublicado)" at bounding box center [266, 232] width 144 height 6
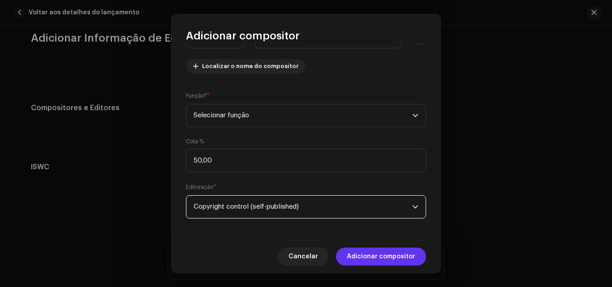
click at [374, 250] on span "Adicionar compositor" at bounding box center [381, 257] width 69 height 18
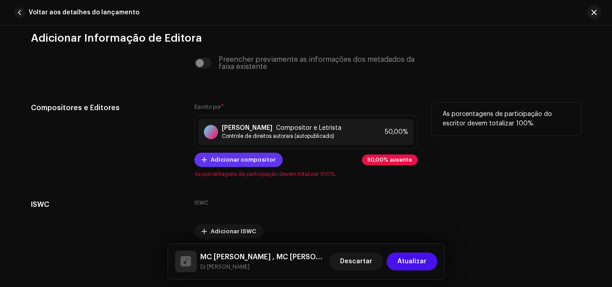
click at [236, 161] on span "Adicionar compositor" at bounding box center [243, 160] width 65 height 18
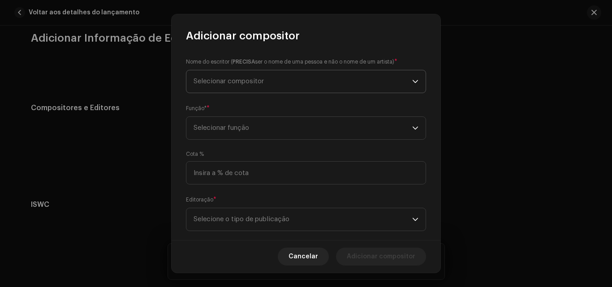
click at [282, 86] on span "Selecionar compositor" at bounding box center [303, 81] width 219 height 22
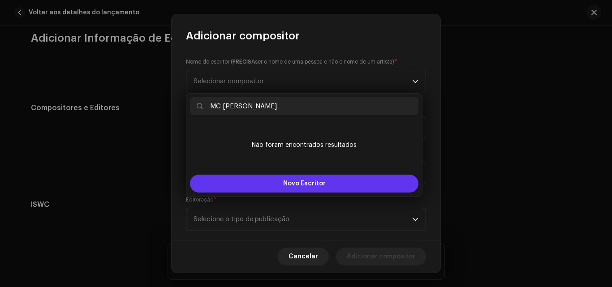
type input "MC [PERSON_NAME]"
click at [295, 182] on font "Novo Escritor" at bounding box center [304, 184] width 43 height 6
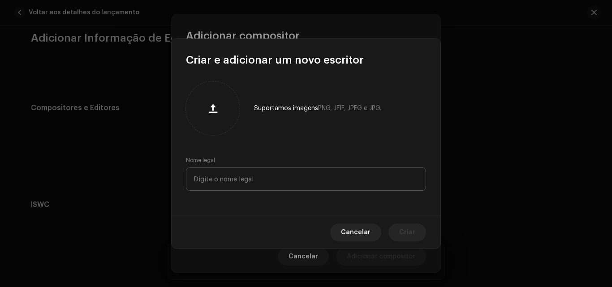
drag, startPoint x: 248, startPoint y: 162, endPoint x: 248, endPoint y: 174, distance: 11.7
click at [248, 165] on div "Nome legal" at bounding box center [306, 174] width 240 height 34
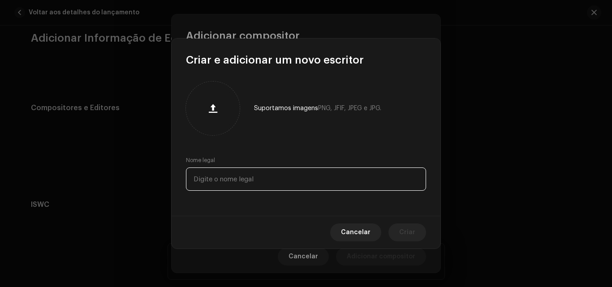
click at [248, 174] on input "text" at bounding box center [306, 179] width 240 height 23
type input "MC [PERSON_NAME]"
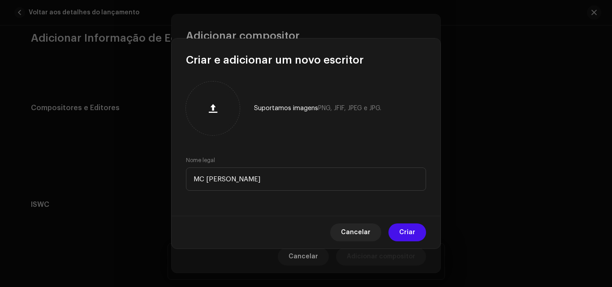
click at [405, 237] on span "Criar" at bounding box center [408, 233] width 16 height 18
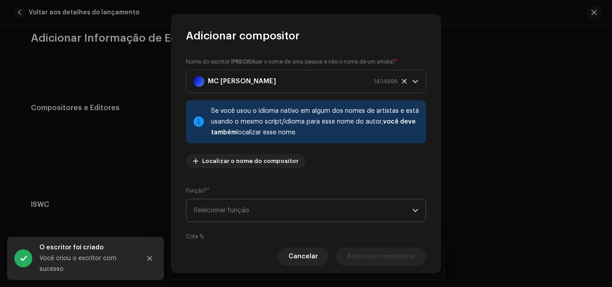
click at [252, 213] on span "Selecionar função" at bounding box center [303, 211] width 219 height 22
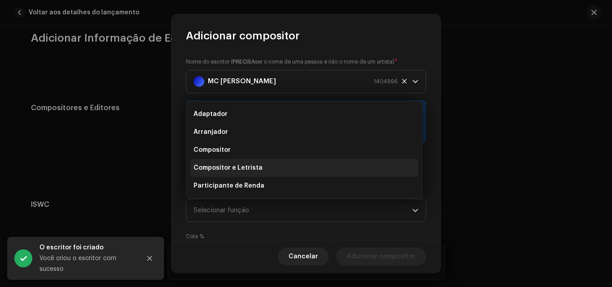
scroll to position [14, 0]
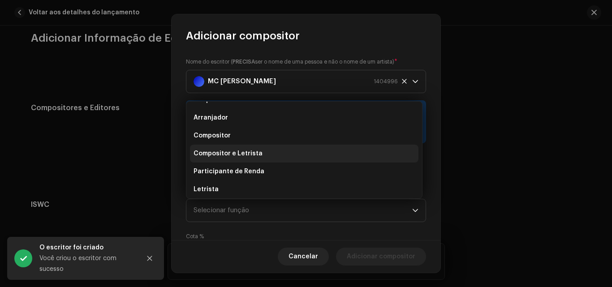
click at [247, 156] on font "Compositor e Letrista" at bounding box center [228, 154] width 69 height 6
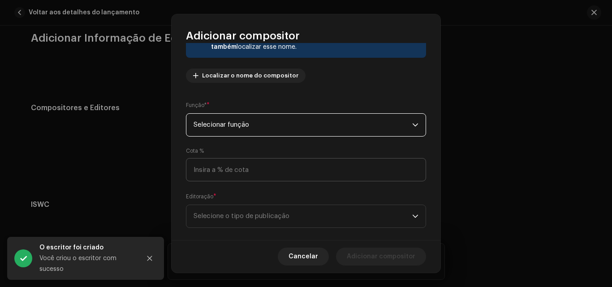
scroll to position [90, 0]
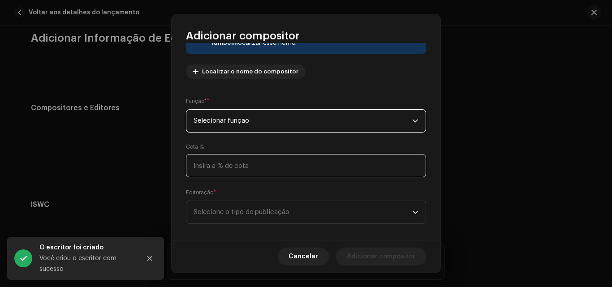
click at [244, 168] on input at bounding box center [306, 165] width 240 height 23
type input "50,00"
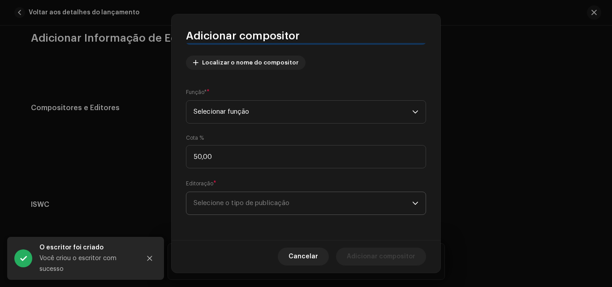
click at [237, 204] on font "Selecione o tipo de publicação" at bounding box center [242, 203] width 96 height 7
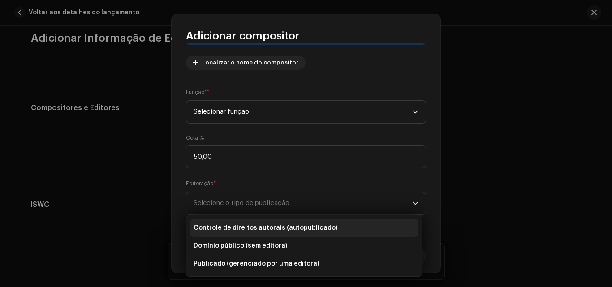
click at [254, 230] on font "Controle de direitos autorais (autopublicado)" at bounding box center [266, 228] width 144 height 6
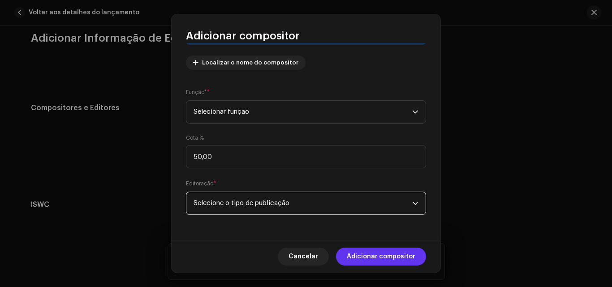
click at [400, 261] on span "Adicionar compositor" at bounding box center [381, 257] width 69 height 18
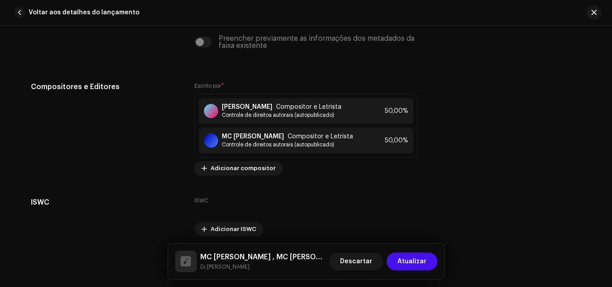
scroll to position [2114, 0]
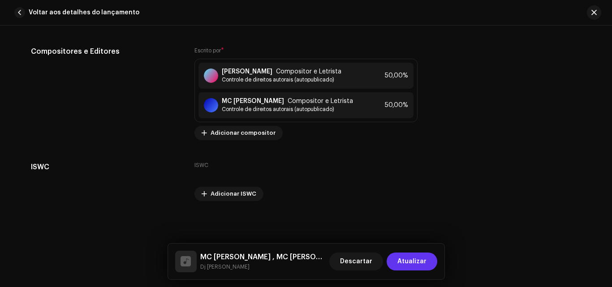
click at [416, 265] on span "Atualizar" at bounding box center [412, 262] width 29 height 18
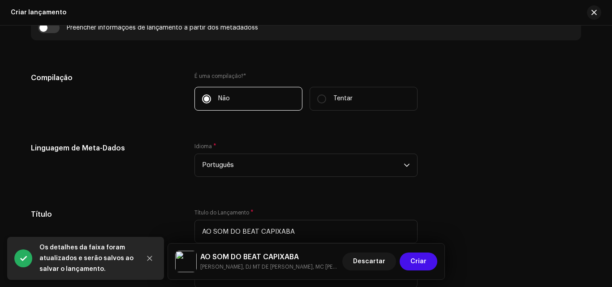
scroll to position [754, 0]
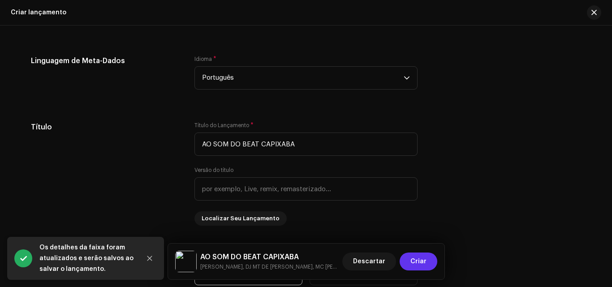
click at [415, 255] on span "Criar" at bounding box center [419, 262] width 16 height 18
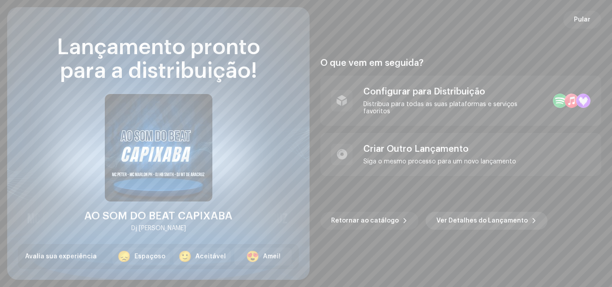
click at [453, 216] on span "Ver Detalhes do Lançamento" at bounding box center [482, 221] width 91 height 18
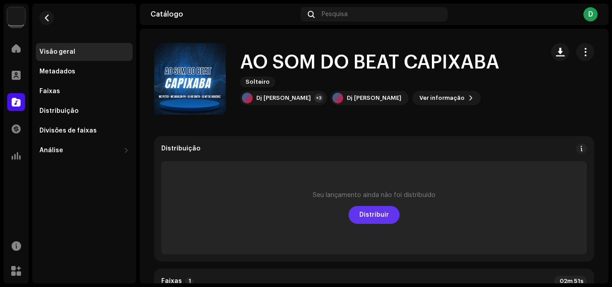
click at [368, 215] on font "Distribuir" at bounding box center [375, 215] width 30 height 6
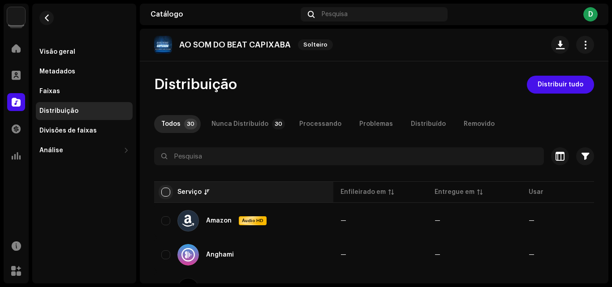
click at [168, 191] on input "checkbox" at bounding box center [165, 192] width 9 height 9
checkbox input "true"
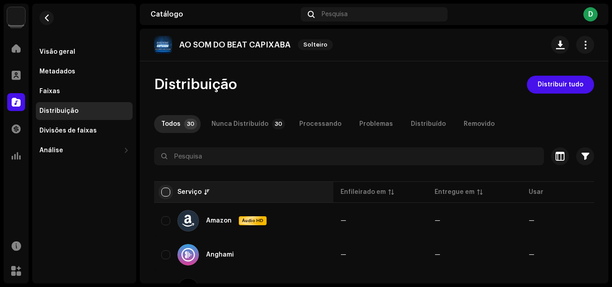
checkbox input "true"
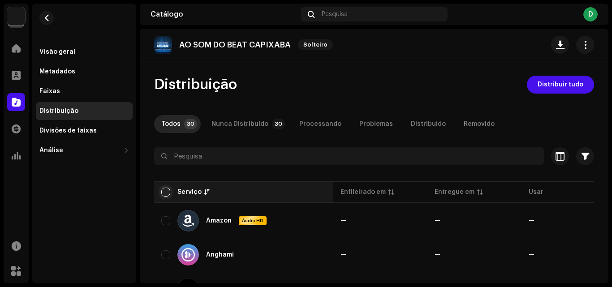
checkbox input "true"
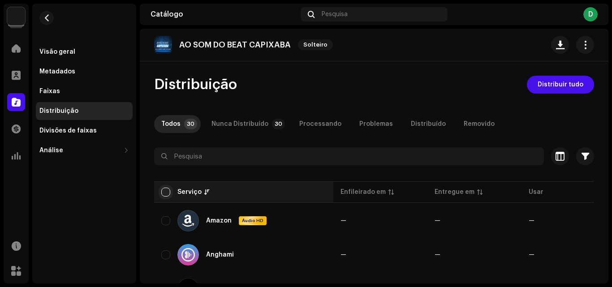
checkbox input "true"
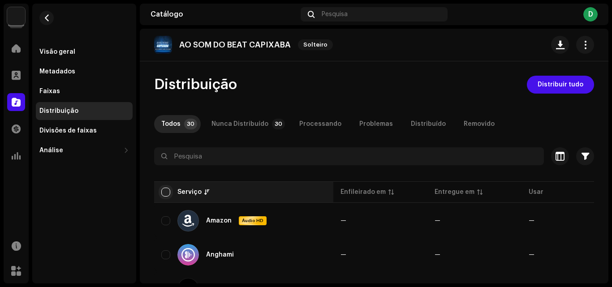
checkbox input "true"
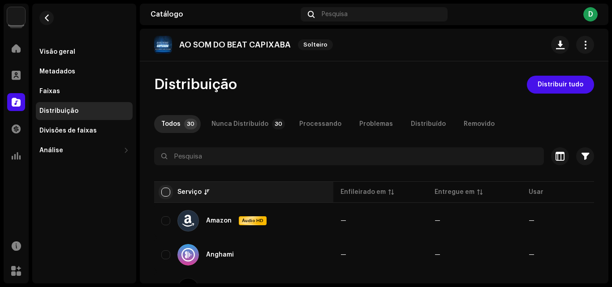
checkbox input "true"
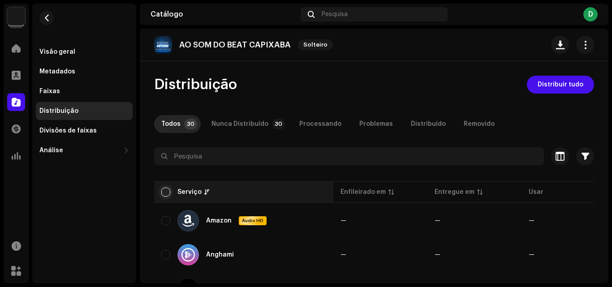
checkbox input "true"
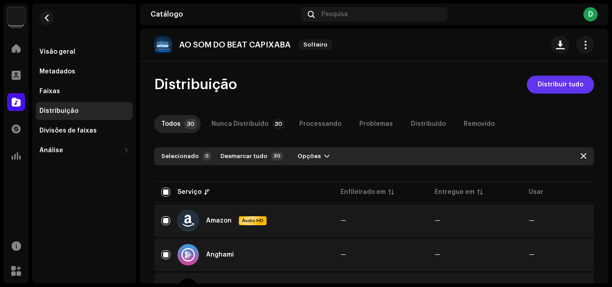
click at [555, 91] on span "Distribuir tudo" at bounding box center [561, 85] width 46 height 18
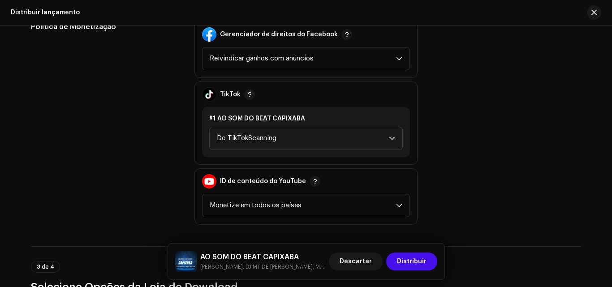
scroll to position [1031, 0]
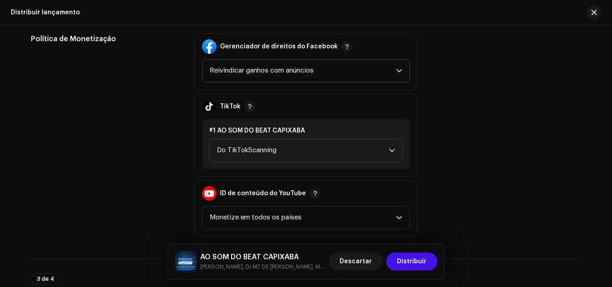
click at [267, 69] on font "Reivindicar ganhos com anúncios" at bounding box center [262, 70] width 104 height 7
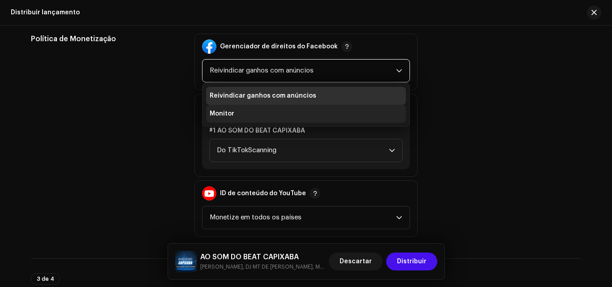
click at [249, 112] on li "Monitor" at bounding box center [306, 114] width 200 height 18
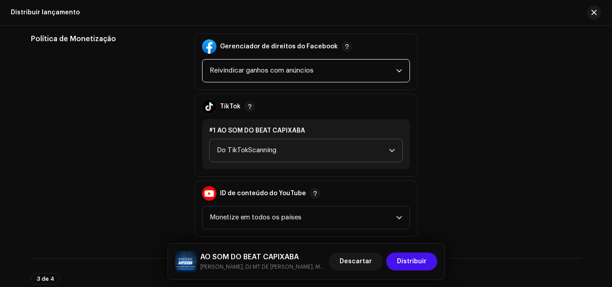
click at [253, 146] on span "Do TikTokScanning" at bounding box center [303, 150] width 172 height 22
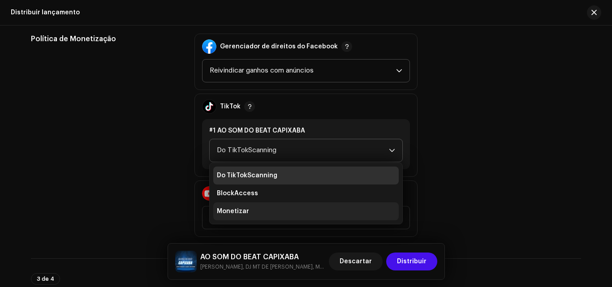
click at [258, 208] on li "Monetizar" at bounding box center [306, 212] width 186 height 18
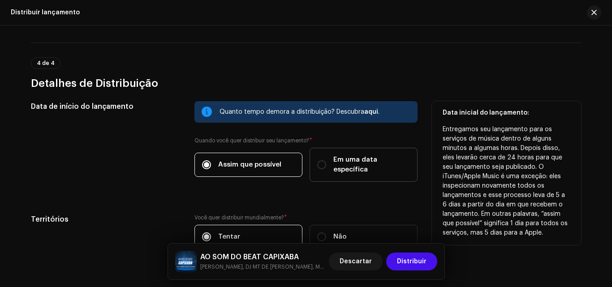
scroll to position [1480, 0]
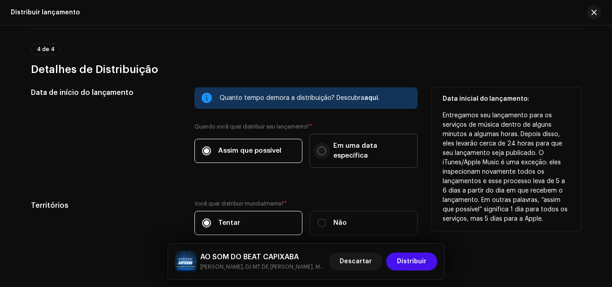
click at [323, 147] on input "Em uma data específica" at bounding box center [321, 151] width 9 height 9
radio input "true"
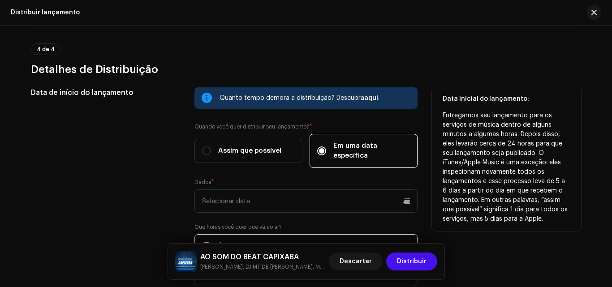
click at [330, 179] on div "Dados *" at bounding box center [306, 196] width 223 height 34
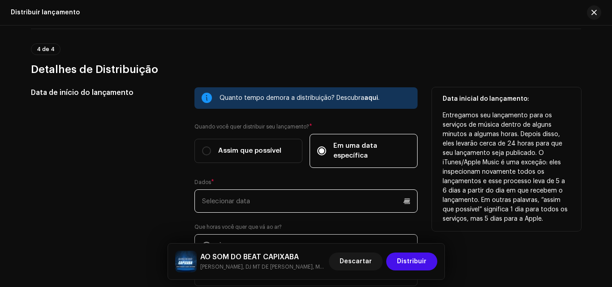
click at [327, 190] on input "text" at bounding box center [306, 201] width 223 height 23
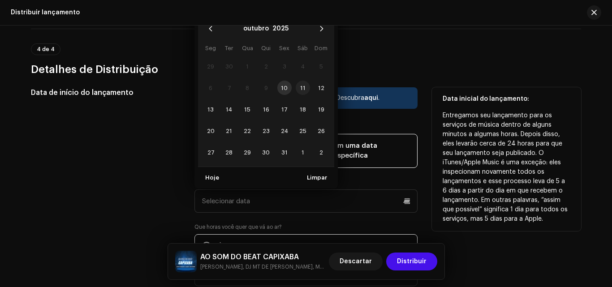
click at [301, 81] on span "11" at bounding box center [303, 88] width 14 height 14
type input "[DATE]"
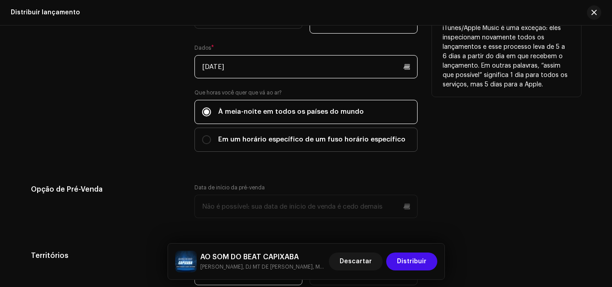
scroll to position [1699, 0]
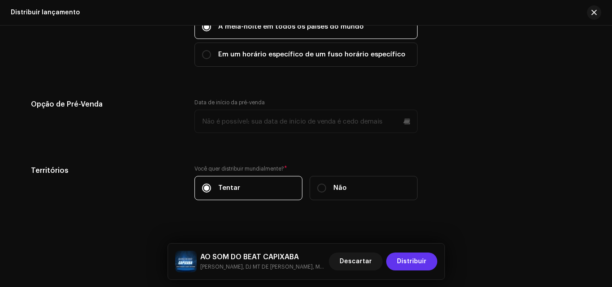
click at [421, 261] on font "Distribuir" at bounding box center [412, 262] width 30 height 6
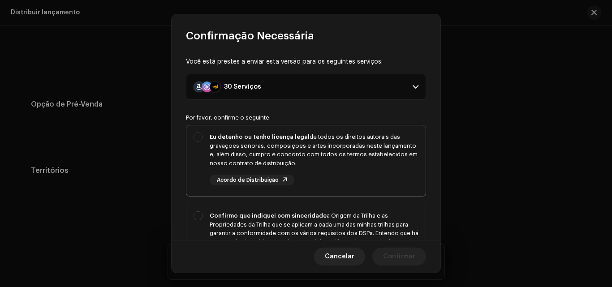
click at [203, 140] on div "Eu detenho ou tenho licença legal de todos os direitos autorais das gravações s…" at bounding box center [306, 159] width 239 height 67
checkbox input "true"
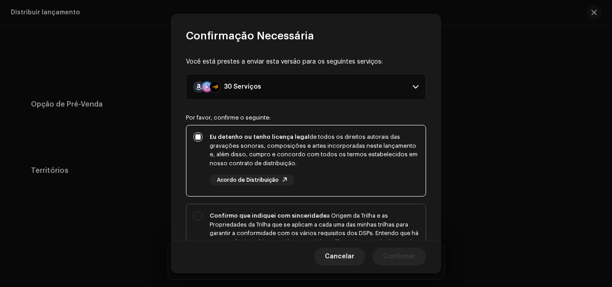
click at [198, 211] on div "Confirmo que indiquei com sinceridade a Origem da Trilha e as Propriedades da T…" at bounding box center [306, 242] width 239 height 76
checkbox input "true"
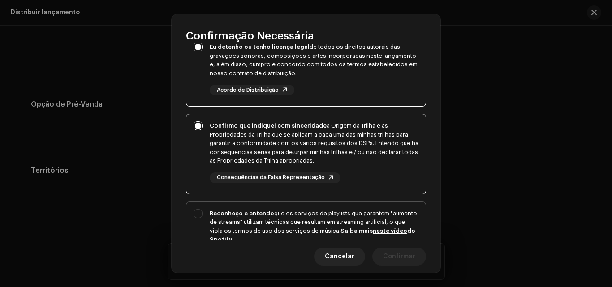
scroll to position [179, 0]
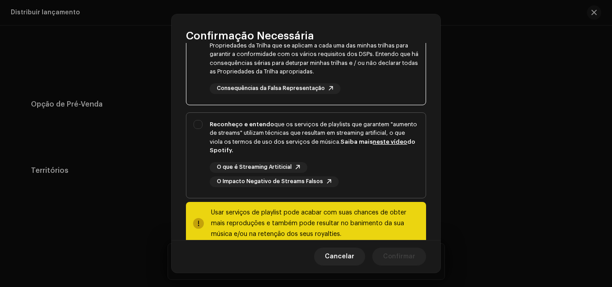
drag, startPoint x: 197, startPoint y: 119, endPoint x: 232, endPoint y: 143, distance: 42.9
click at [196, 119] on div "Reconheço e entendo que os serviços de playlists que garantem "aumento de strea…" at bounding box center [306, 154] width 239 height 82
checkbox input "true"
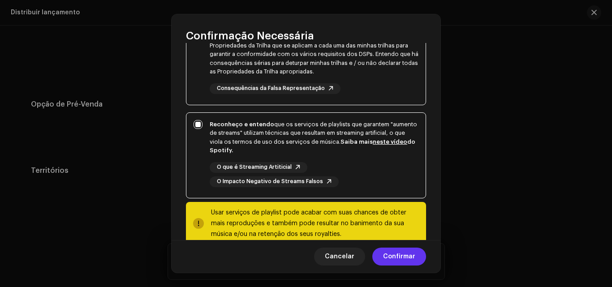
click at [408, 256] on span "Confirmar" at bounding box center [399, 257] width 32 height 18
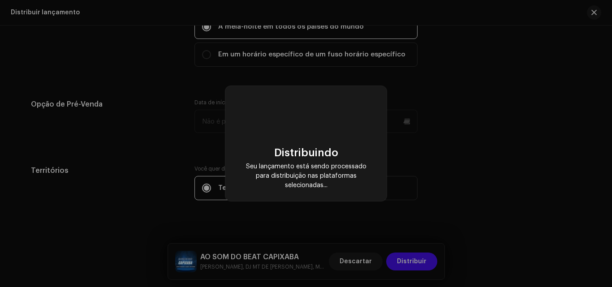
checkbox input "false"
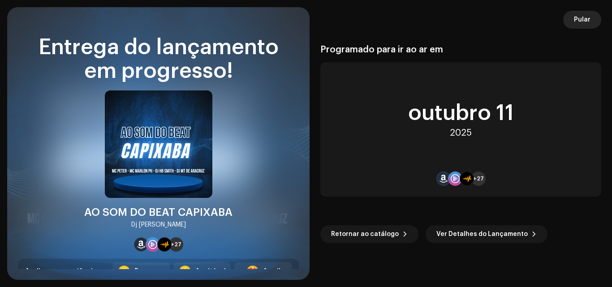
click at [576, 22] on font "Pular" at bounding box center [582, 20] width 17 height 6
